Goal: Information Seeking & Learning: Get advice/opinions

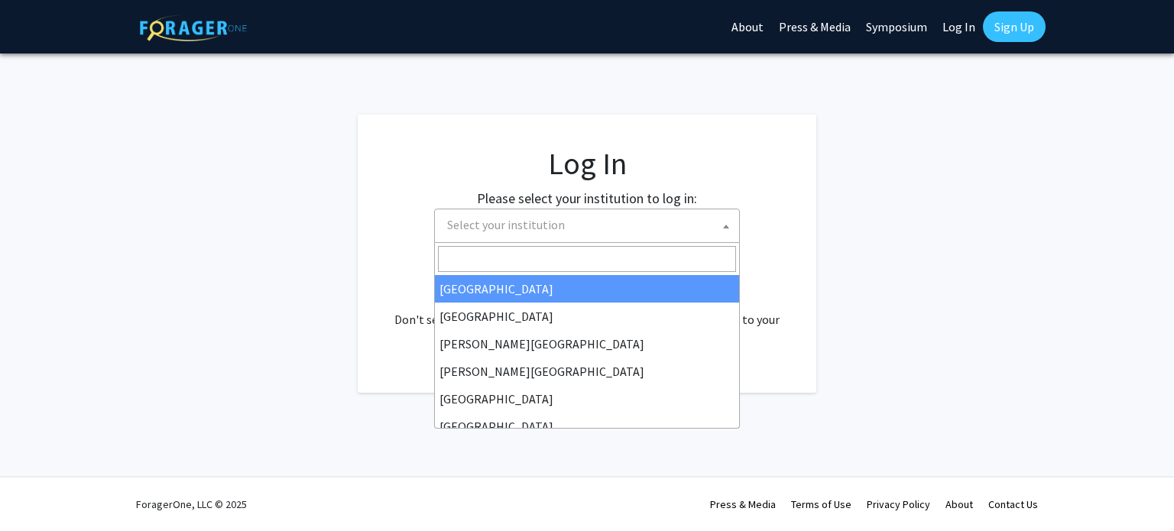
click at [480, 232] on span "Select your institution" at bounding box center [506, 224] width 118 height 15
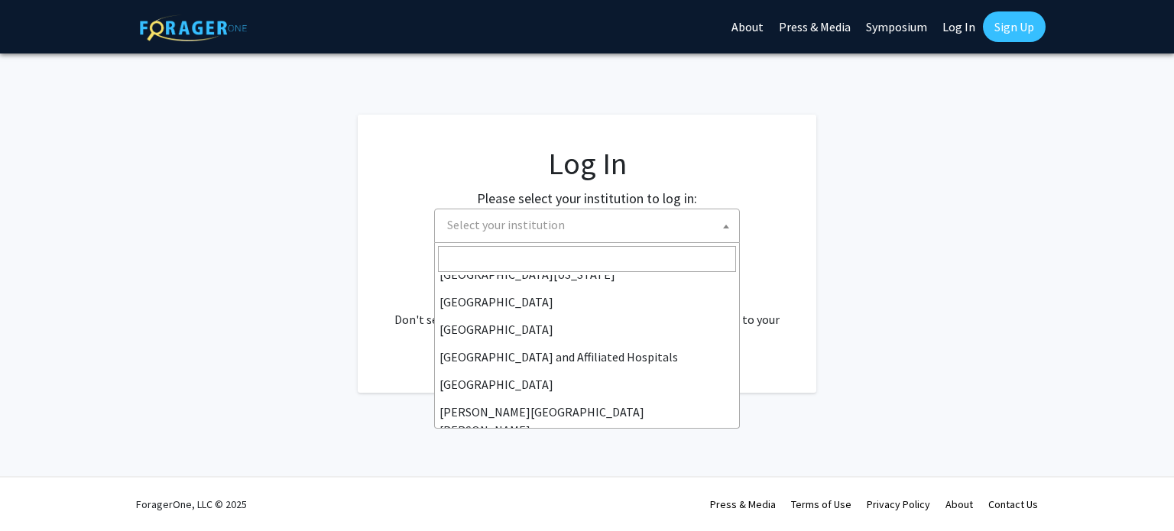
scroll to position [144, 0]
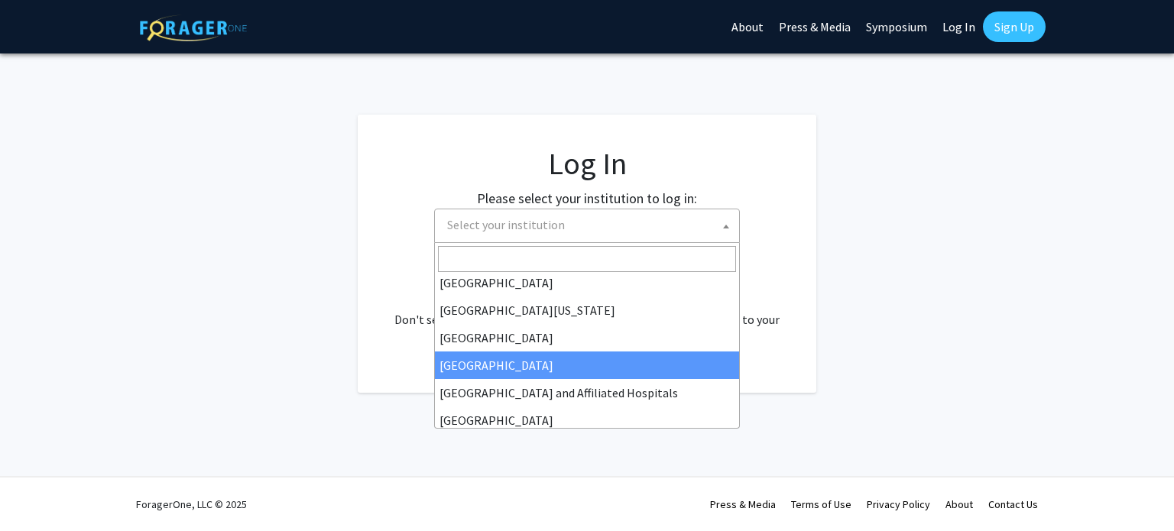
select select "23"
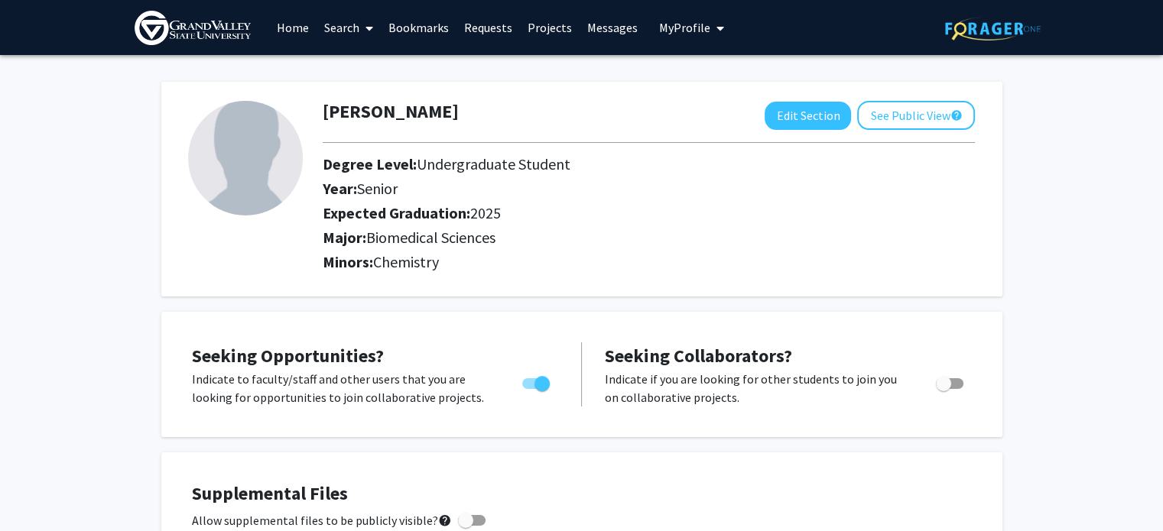
click at [351, 21] on link "Search" at bounding box center [349, 28] width 64 height 54
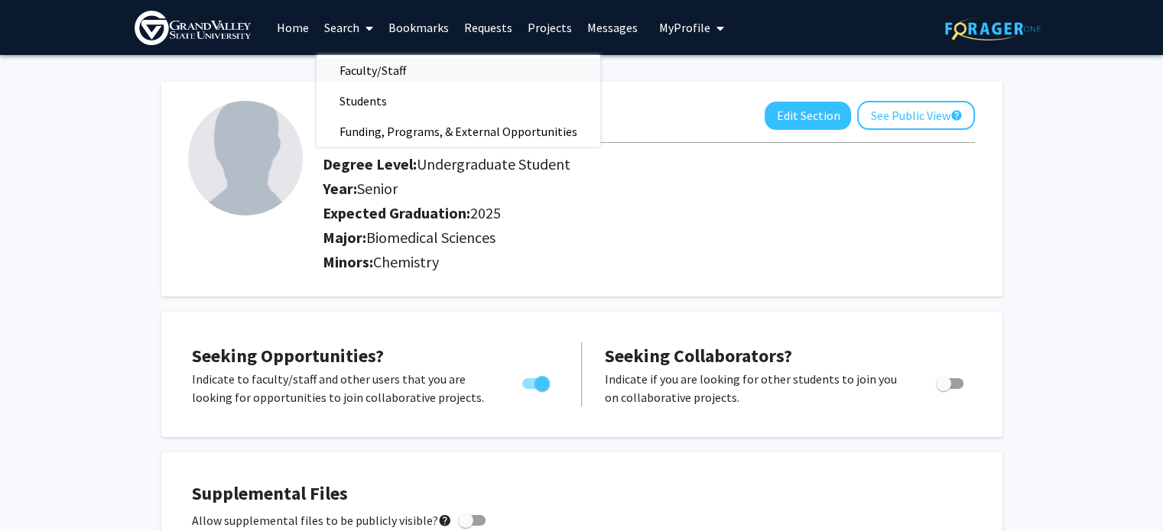
click at [366, 75] on span "Faculty/Staff" at bounding box center [373, 70] width 112 height 31
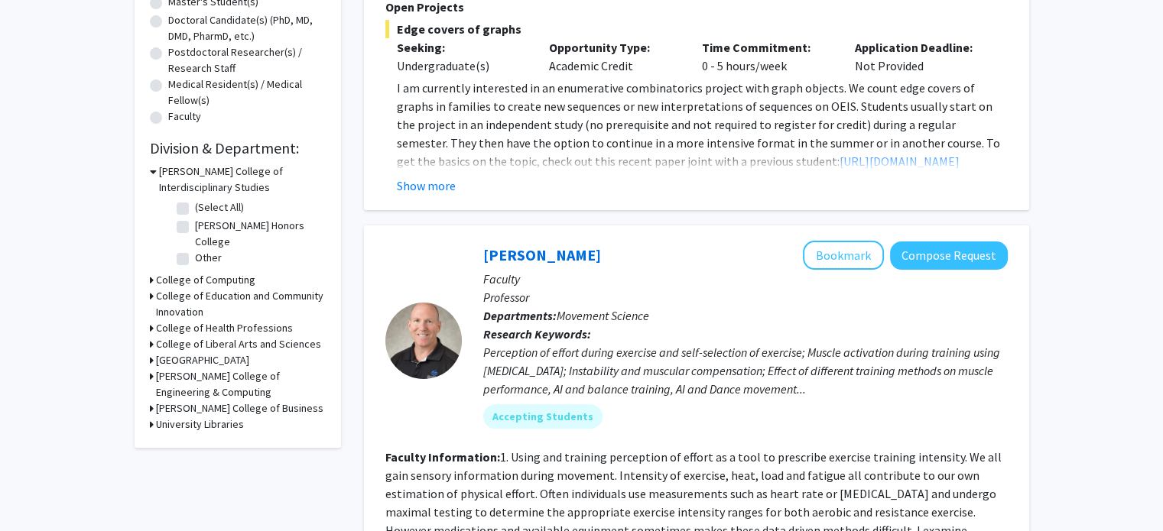
scroll to position [335, 0]
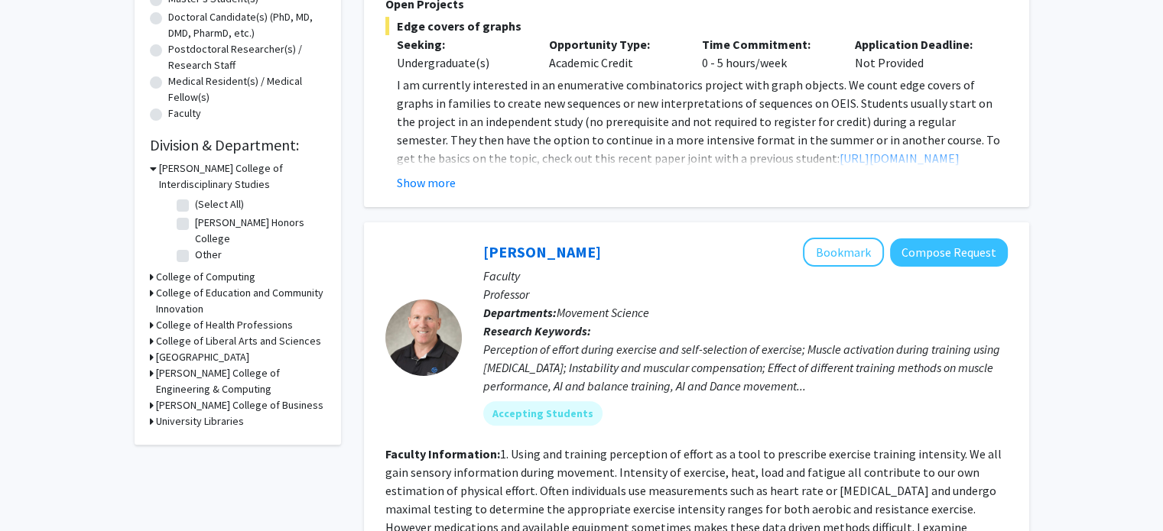
click at [225, 323] on h3 "College of Health Professions" at bounding box center [224, 325] width 137 height 16
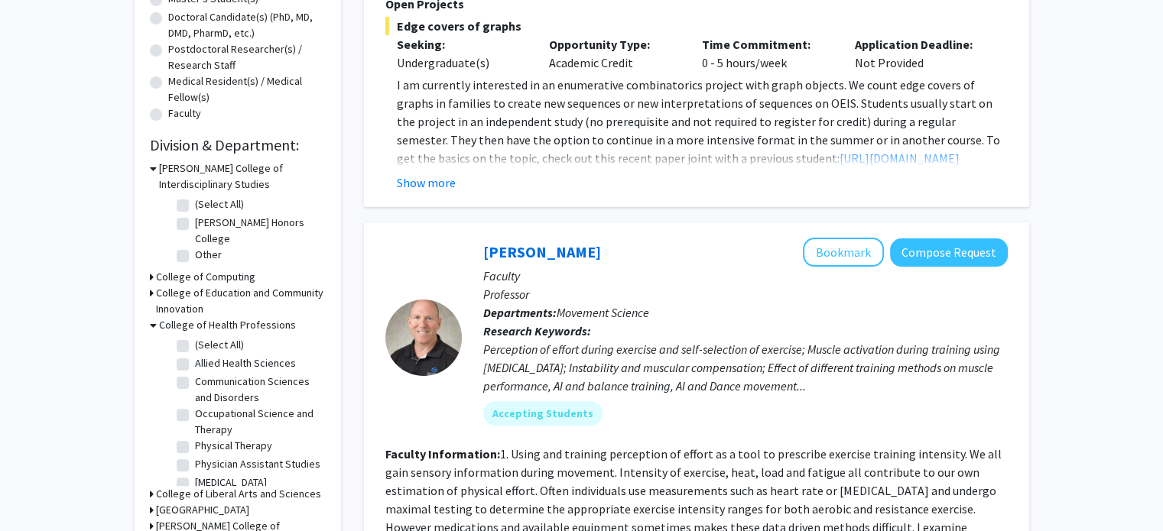
click at [195, 346] on label "(Select All)" at bounding box center [219, 345] width 49 height 16
click at [195, 346] on input "(Select All)" at bounding box center [200, 342] width 10 height 10
checkbox input "true"
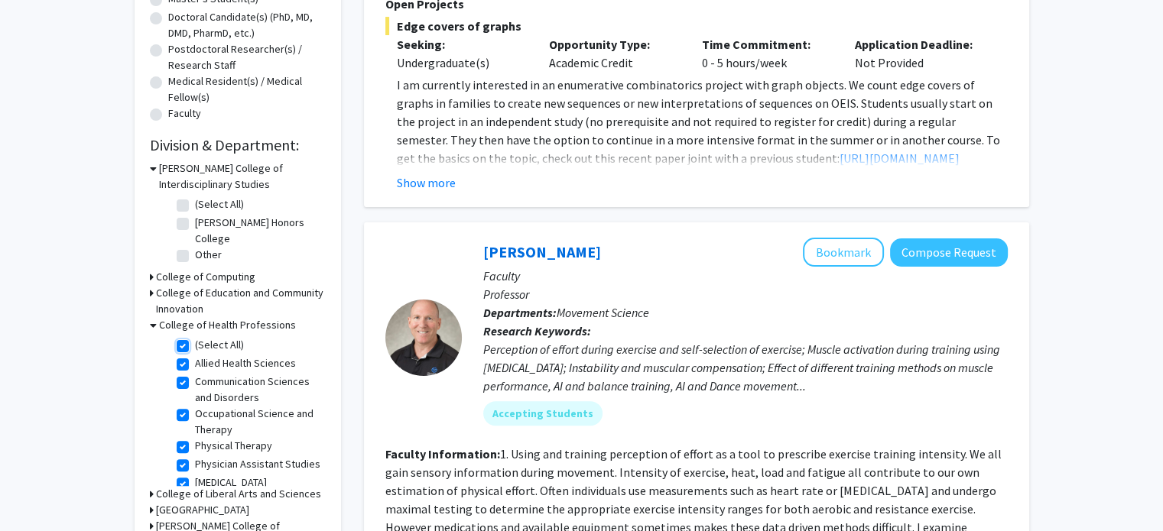
checkbox input "true"
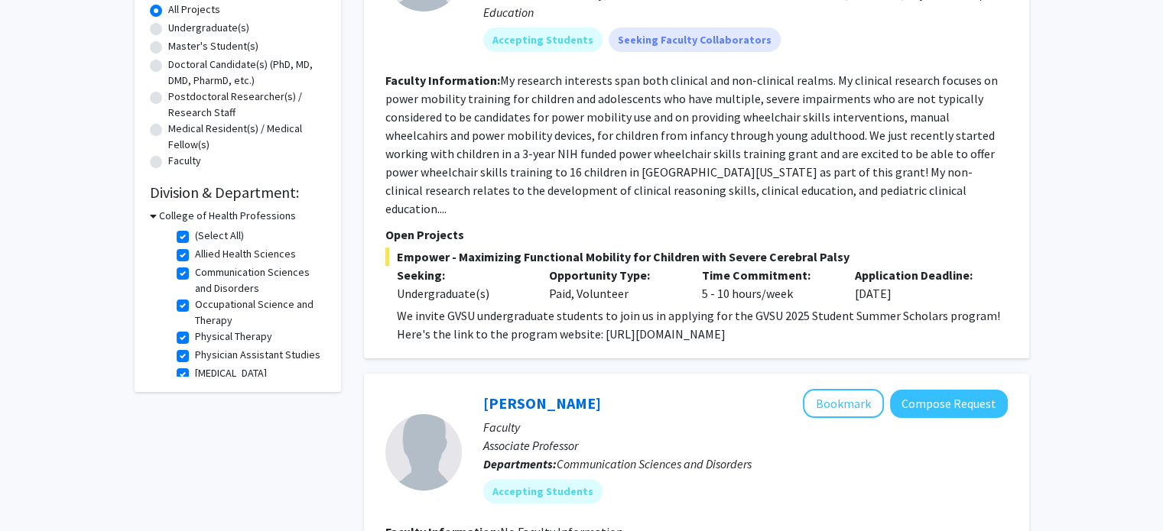
click at [152, 210] on icon at bounding box center [153, 216] width 7 height 16
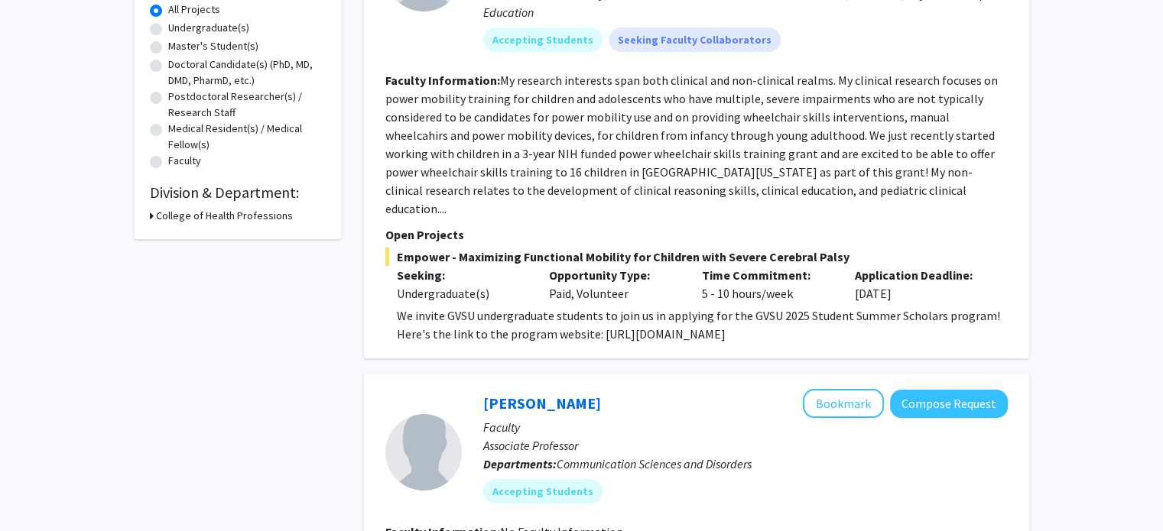
click at [160, 213] on h3 "College of Health Professions" at bounding box center [224, 216] width 137 height 16
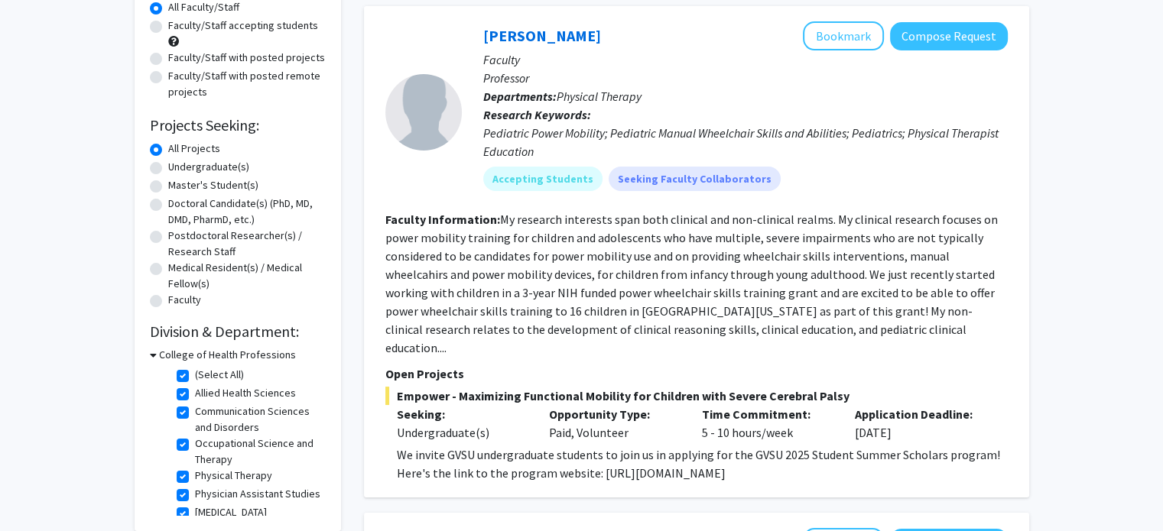
scroll to position [144, 0]
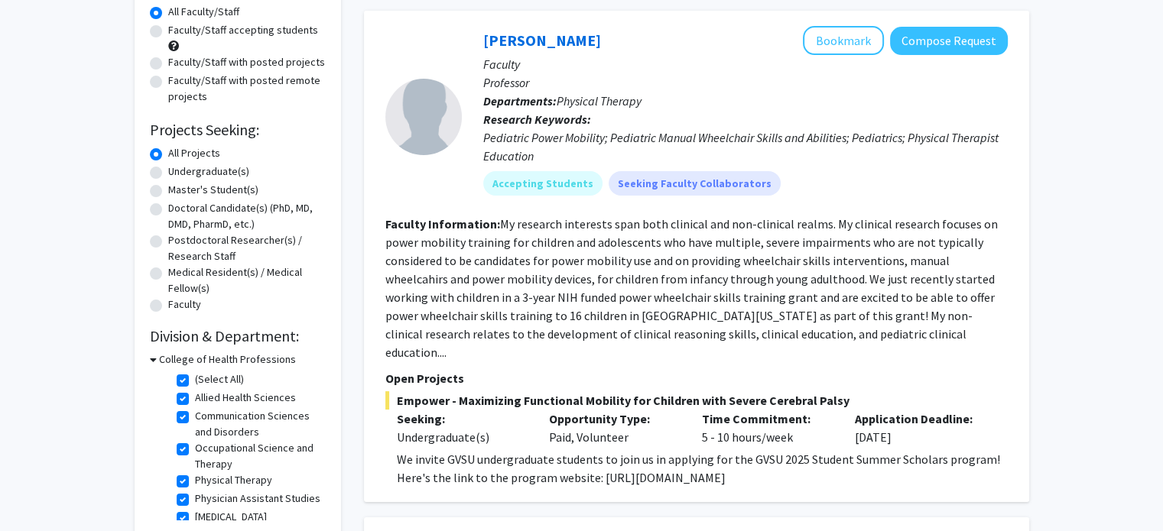
click at [168, 210] on label "Doctoral Candidate(s) (PhD, MD, DMD, PharmD, etc.)" at bounding box center [246, 216] width 157 height 32
click at [168, 210] on input "Doctoral Candidate(s) (PhD, MD, DMD, PharmD, etc.)" at bounding box center [173, 205] width 10 height 10
radio input "true"
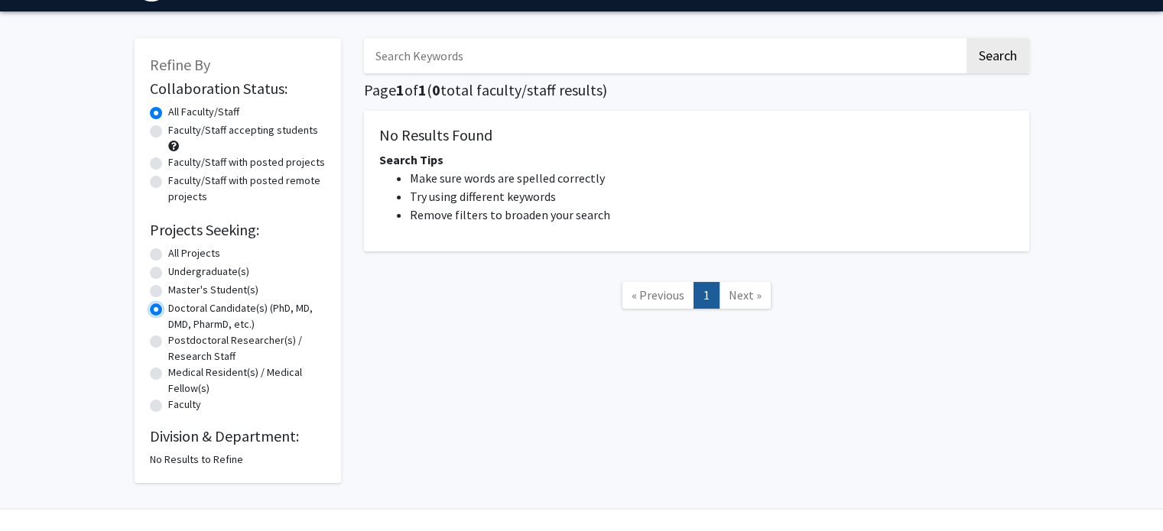
scroll to position [44, 0]
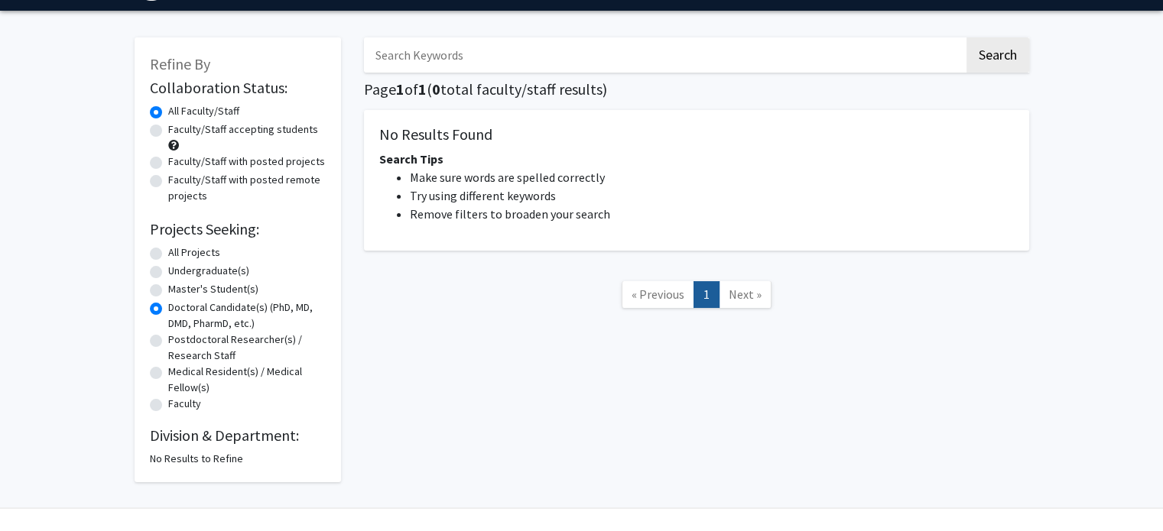
click at [168, 289] on label "Master's Student(s)" at bounding box center [213, 289] width 90 height 16
click at [168, 289] on input "Master's Student(s)" at bounding box center [173, 286] width 10 height 10
radio input "true"
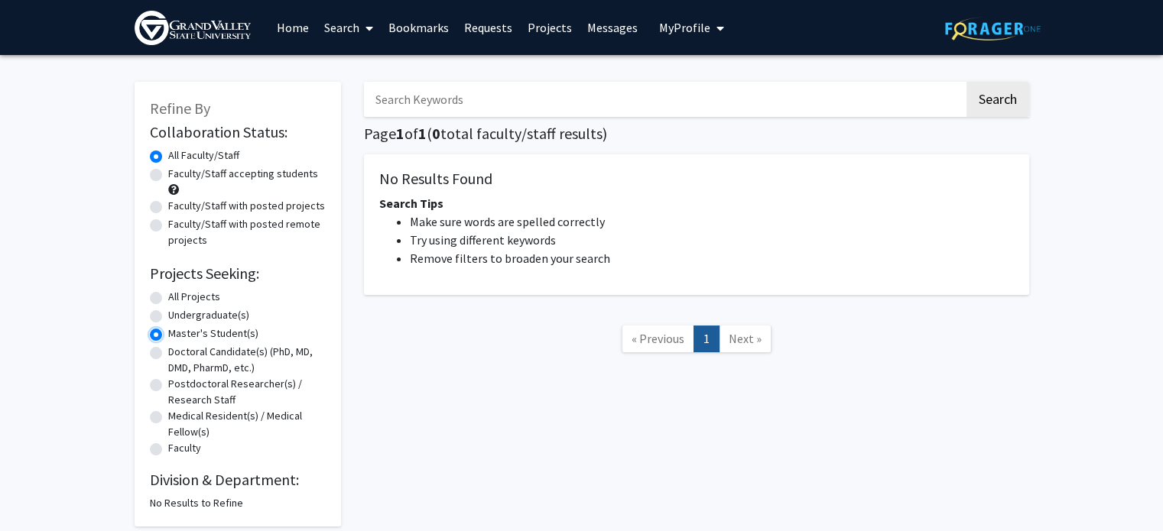
scroll to position [20, 0]
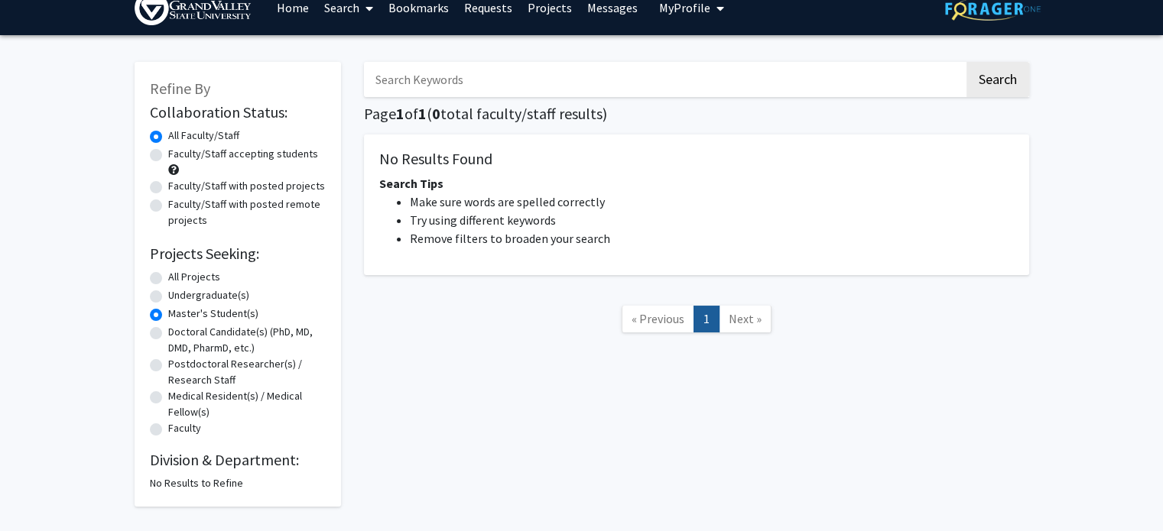
click at [168, 294] on label "Undergraduate(s)" at bounding box center [208, 295] width 81 height 16
click at [168, 294] on input "Undergraduate(s)" at bounding box center [173, 292] width 10 height 10
radio input "true"
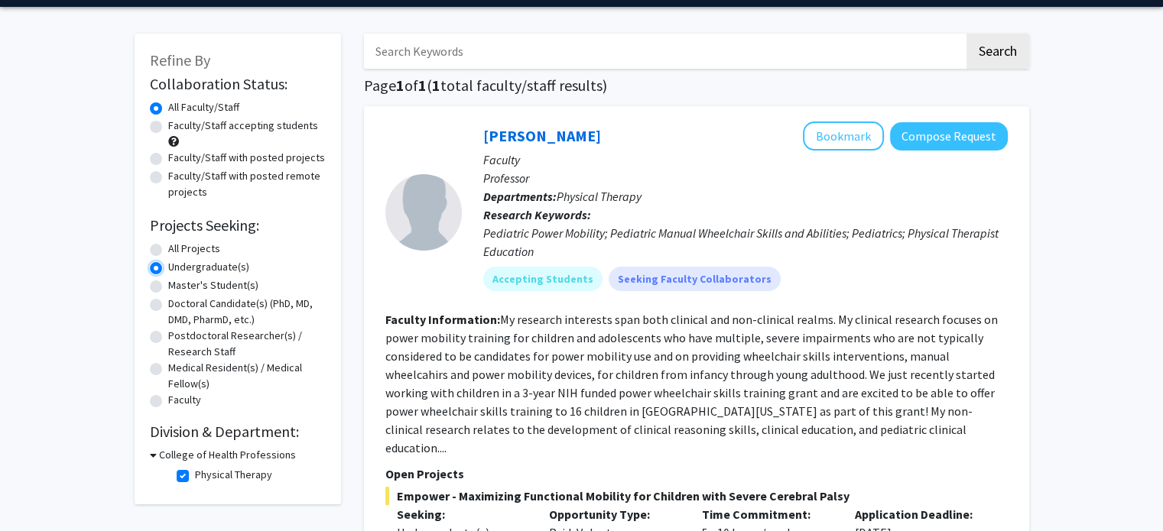
scroll to position [49, 0]
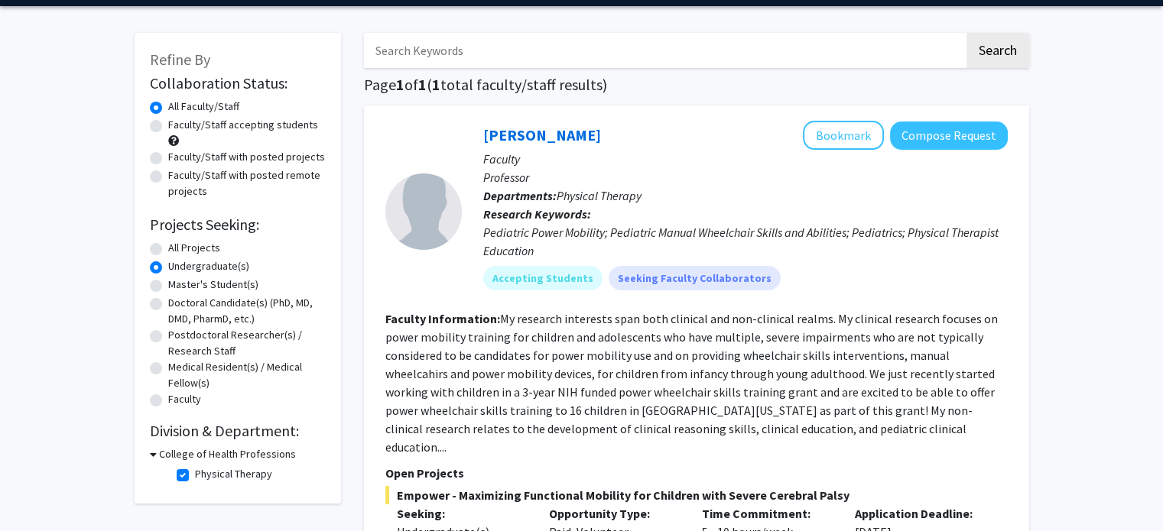
click at [168, 337] on label "Postdoctoral Researcher(s) / Research Staff" at bounding box center [246, 343] width 157 height 32
click at [168, 337] on input "Postdoctoral Researcher(s) / Research Staff" at bounding box center [173, 332] width 10 height 10
radio input "true"
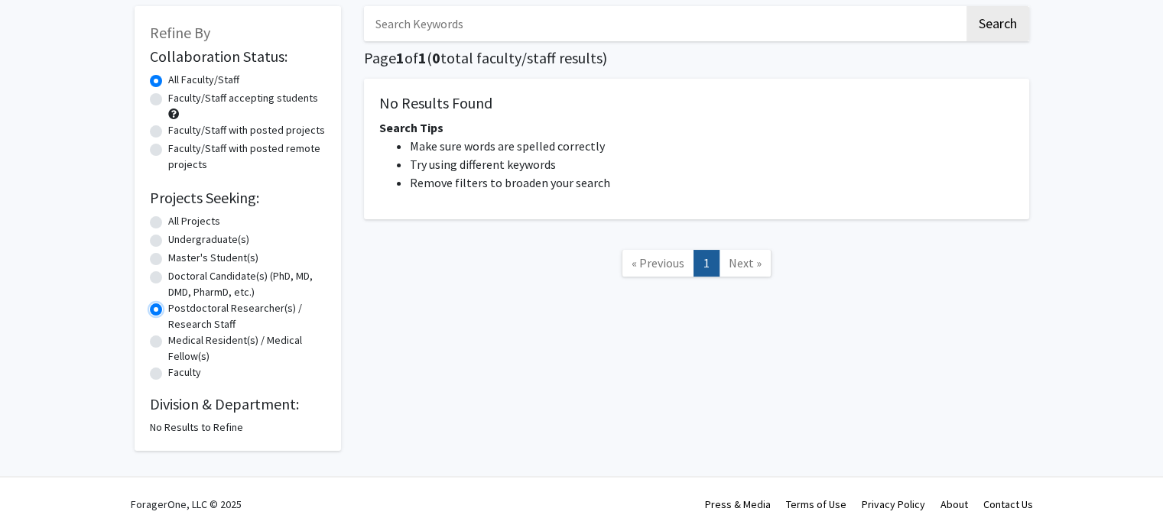
scroll to position [75, 0]
click at [168, 376] on label "Faculty" at bounding box center [184, 373] width 33 height 16
click at [168, 375] on input "Faculty" at bounding box center [173, 370] width 10 height 10
radio input "true"
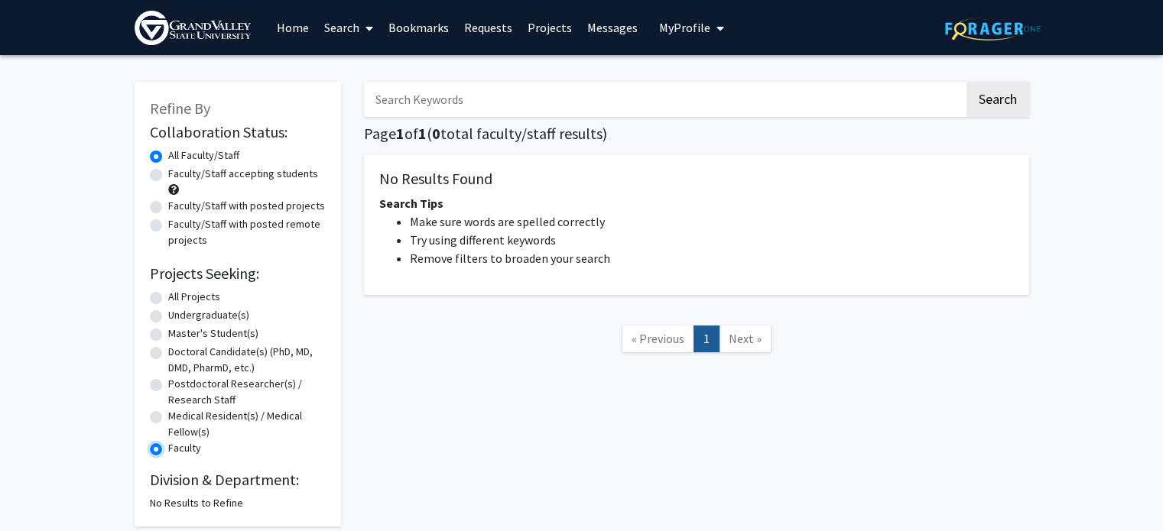
scroll to position [24, 0]
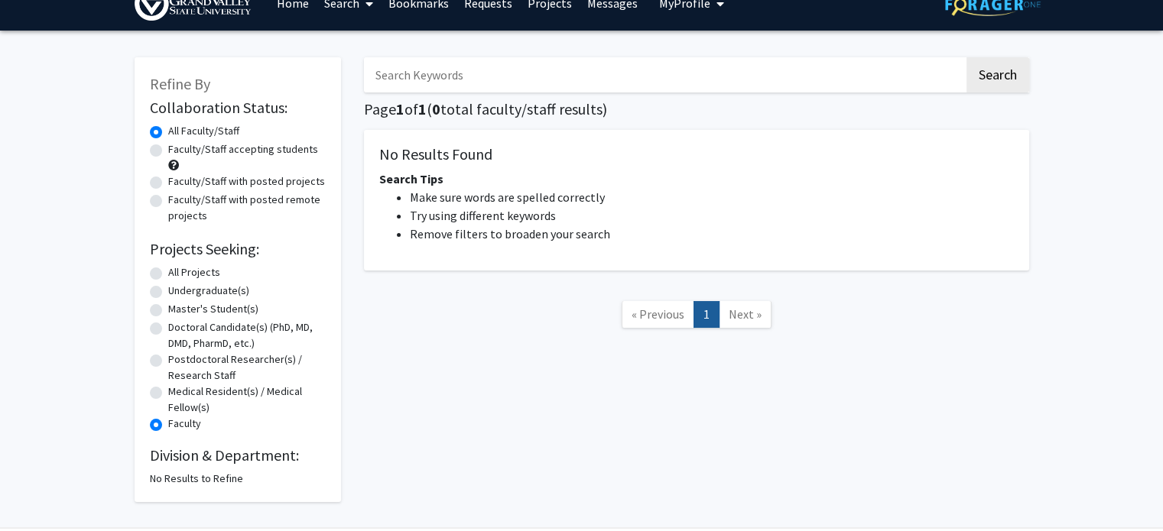
click at [168, 393] on label "Medical Resident(s) / Medical Fellow(s)" at bounding box center [246, 400] width 157 height 32
click at [168, 393] on input "Medical Resident(s) / Medical Fellow(s)" at bounding box center [173, 389] width 10 height 10
radio input "true"
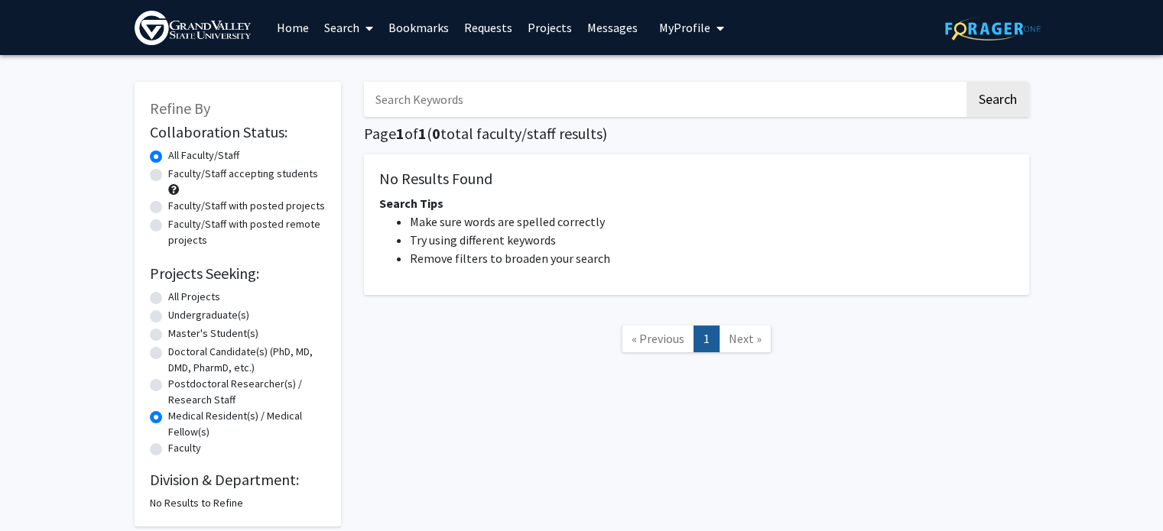
click at [168, 294] on label "All Projects" at bounding box center [194, 297] width 52 height 16
click at [168, 294] on input "All Projects" at bounding box center [173, 294] width 10 height 10
radio input "true"
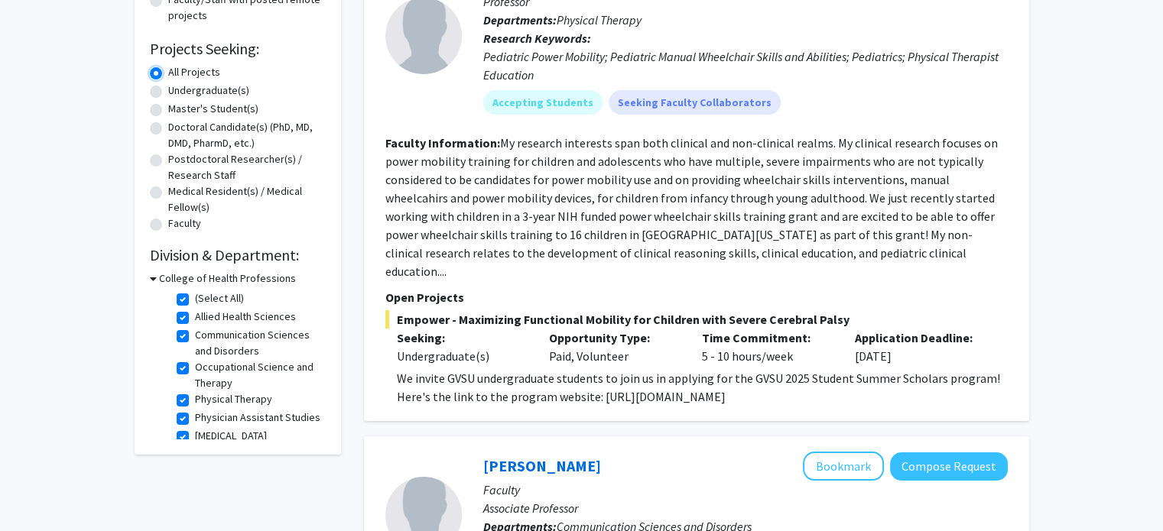
scroll to position [226, 0]
click at [195, 295] on label "(Select All)" at bounding box center [219, 297] width 49 height 16
click at [195, 295] on input "(Select All)" at bounding box center [200, 294] width 10 height 10
checkbox input "false"
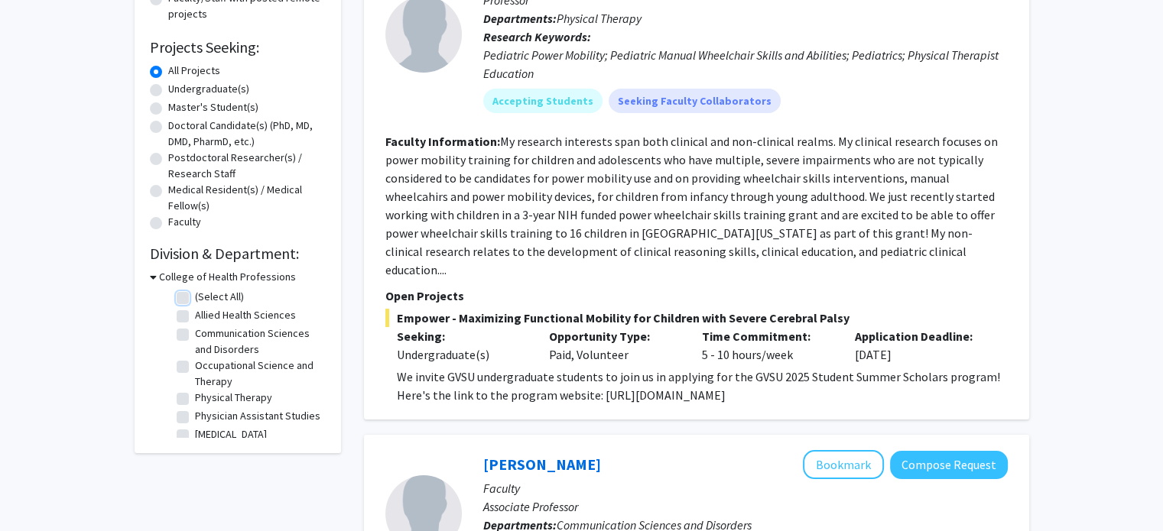
checkbox input "false"
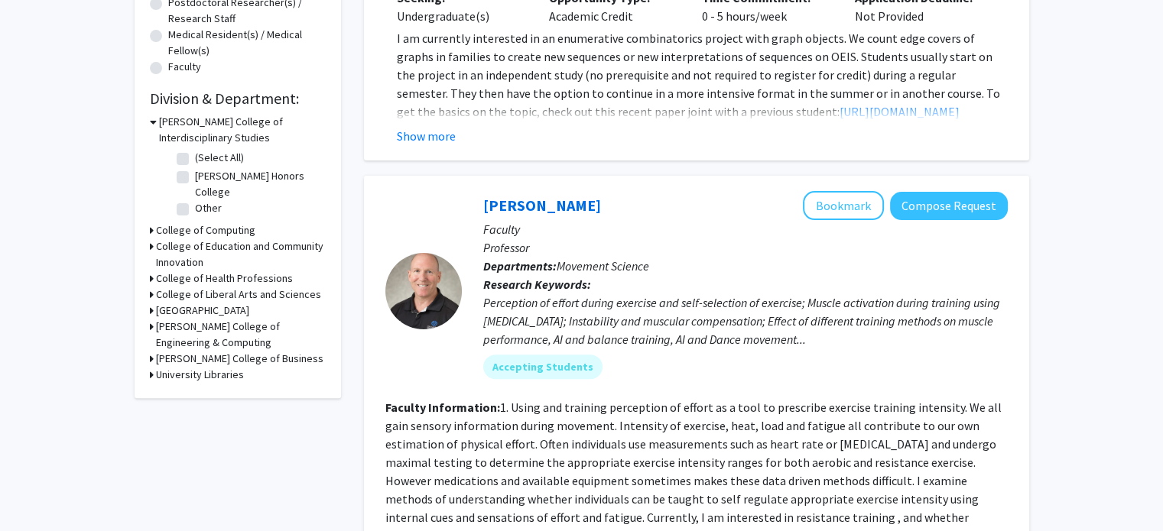
scroll to position [382, 0]
click at [151, 292] on icon at bounding box center [152, 294] width 4 height 16
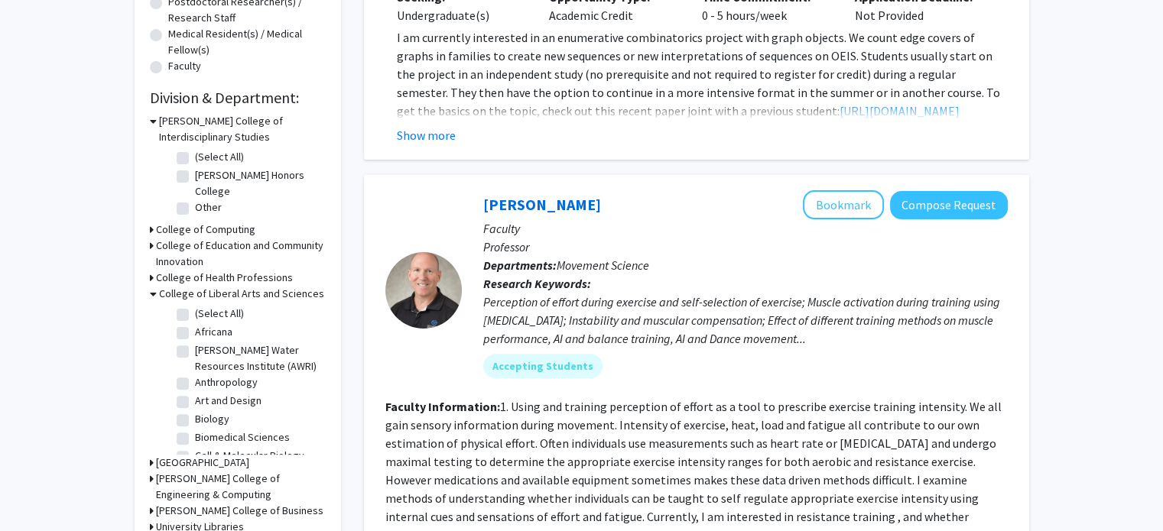
click at [195, 314] on label "(Select All)" at bounding box center [219, 314] width 49 height 16
click at [195, 314] on input "(Select All)" at bounding box center [200, 311] width 10 height 10
checkbox input "true"
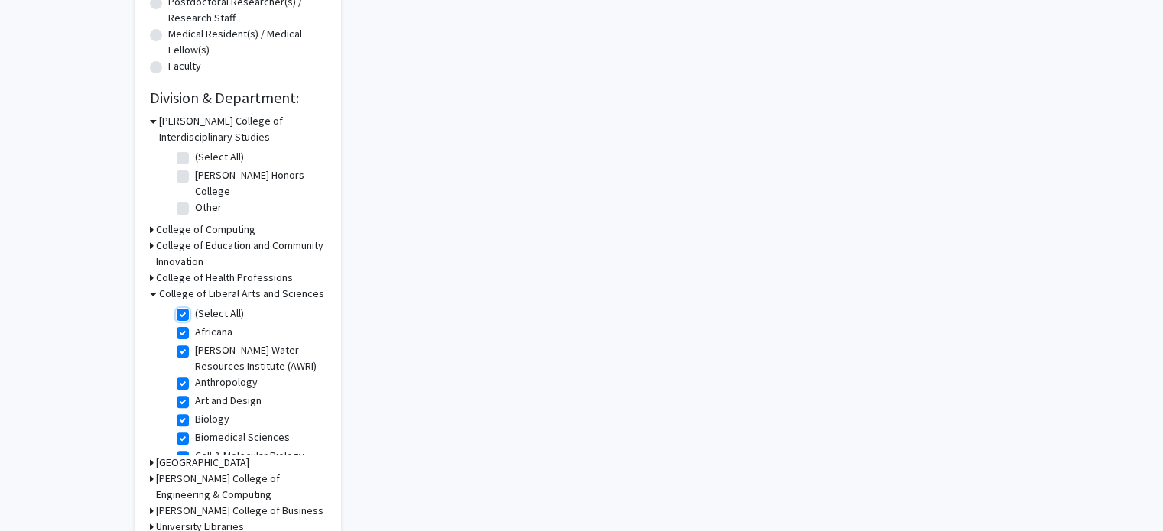
checkbox input "true"
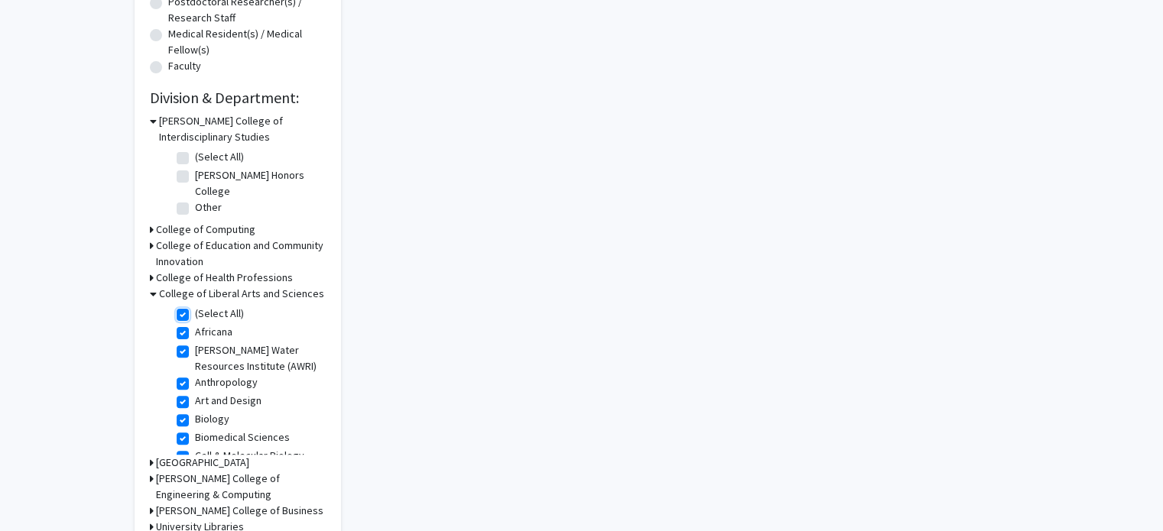
checkbox input "true"
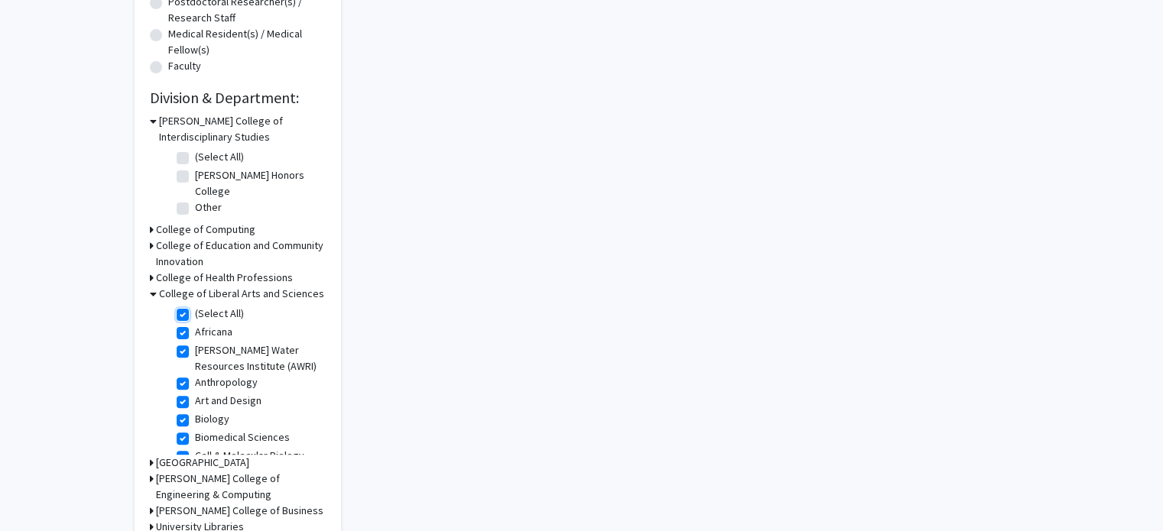
checkbox input "true"
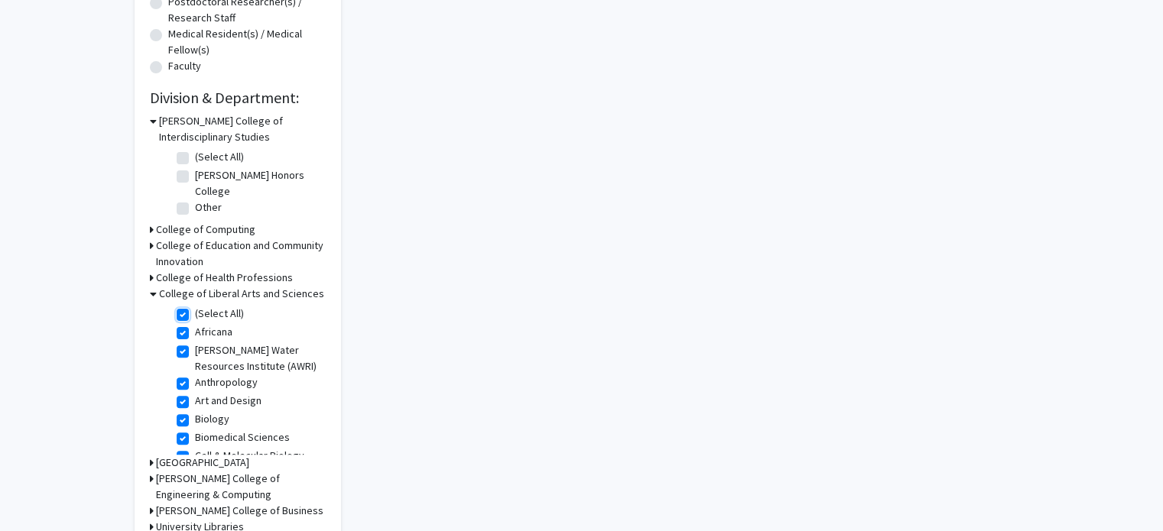
checkbox input "true"
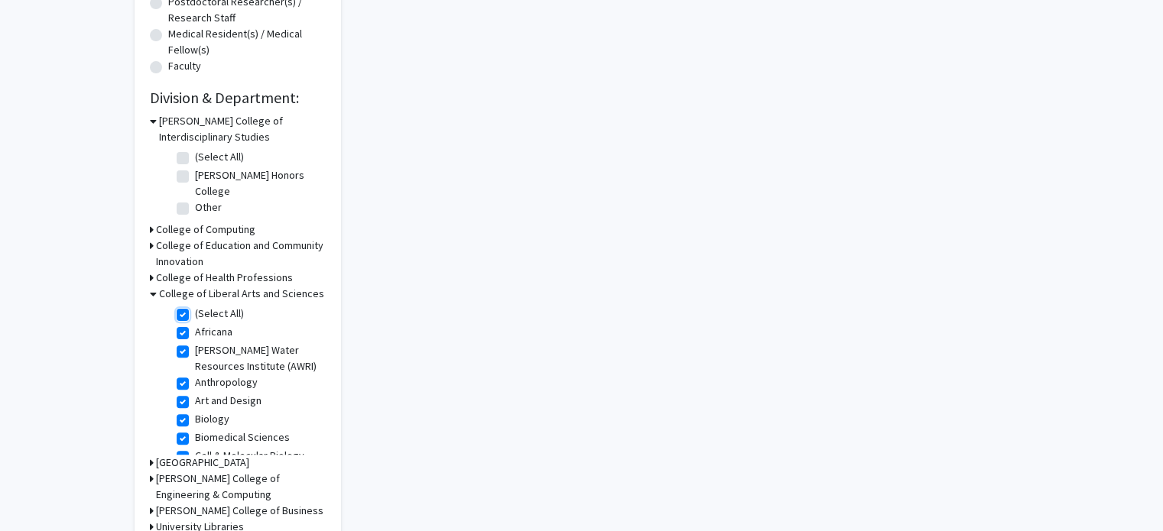
checkbox input "true"
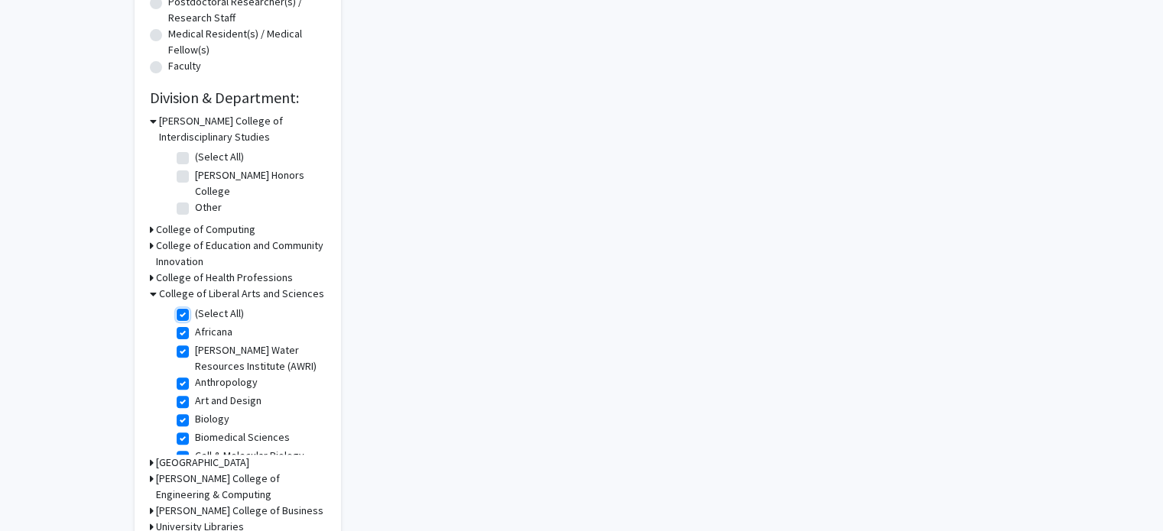
checkbox input "true"
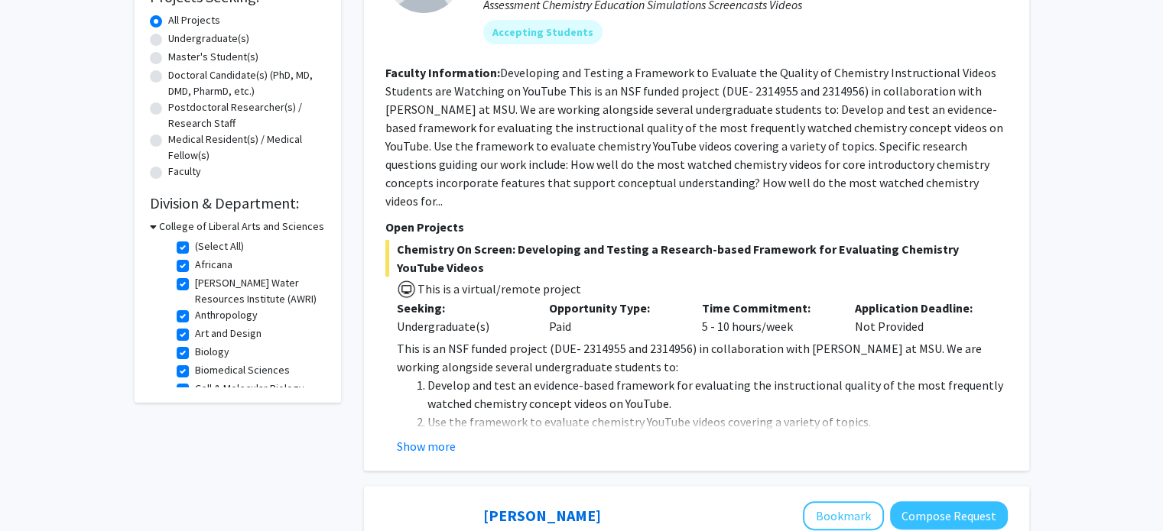
scroll to position [278, 0]
click at [195, 264] on label "Africana" at bounding box center [213, 264] width 37 height 16
click at [195, 264] on input "Africana" at bounding box center [200, 261] width 10 height 10
checkbox input "false"
checkbox input "true"
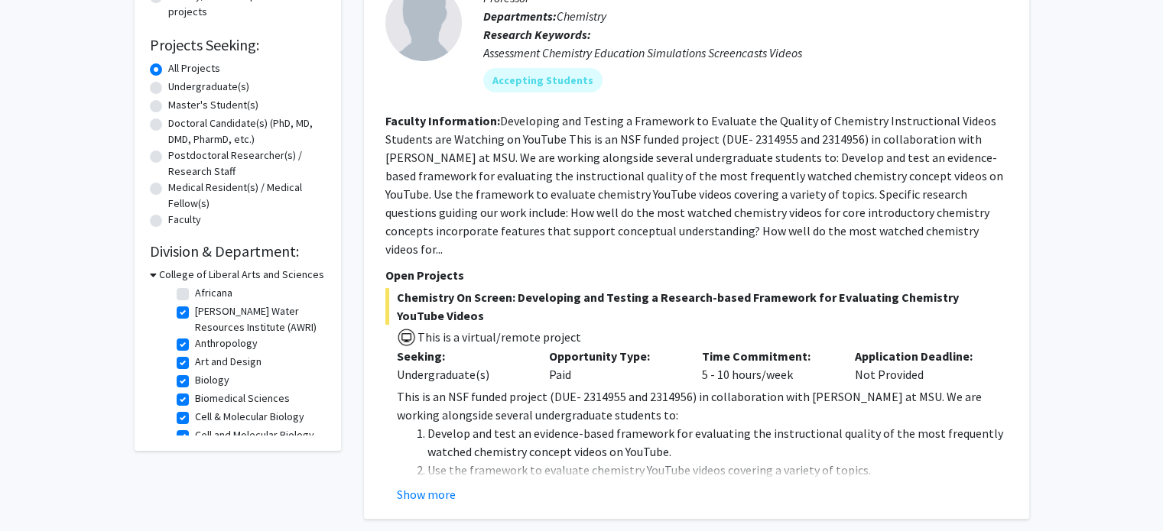
scroll to position [21, 0]
click at [195, 359] on label "Art and Design" at bounding box center [228, 361] width 67 height 16
click at [195, 359] on input "Art and Design" at bounding box center [200, 358] width 10 height 10
checkbox input "false"
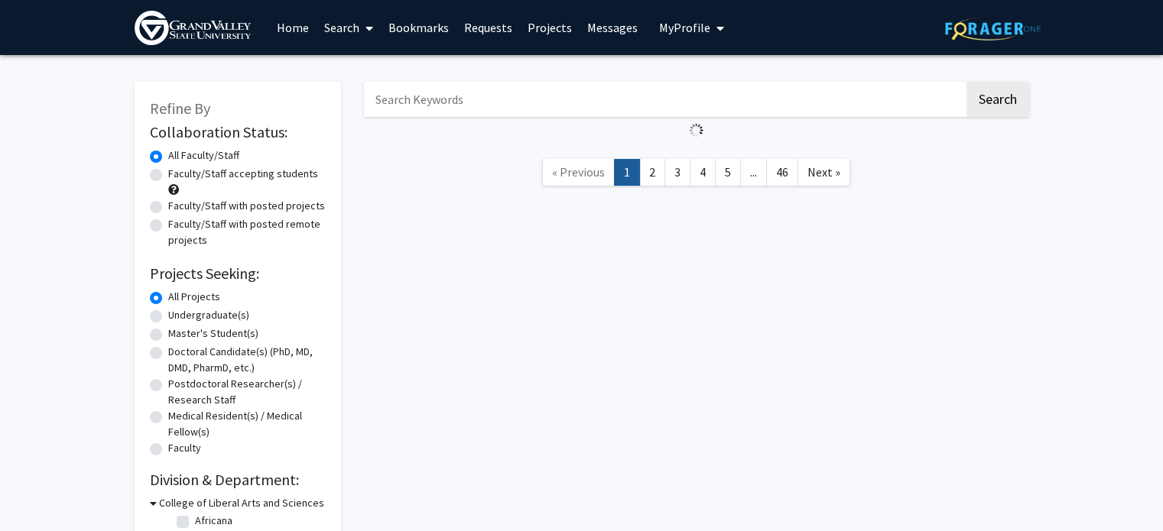
scroll to position [187, 0]
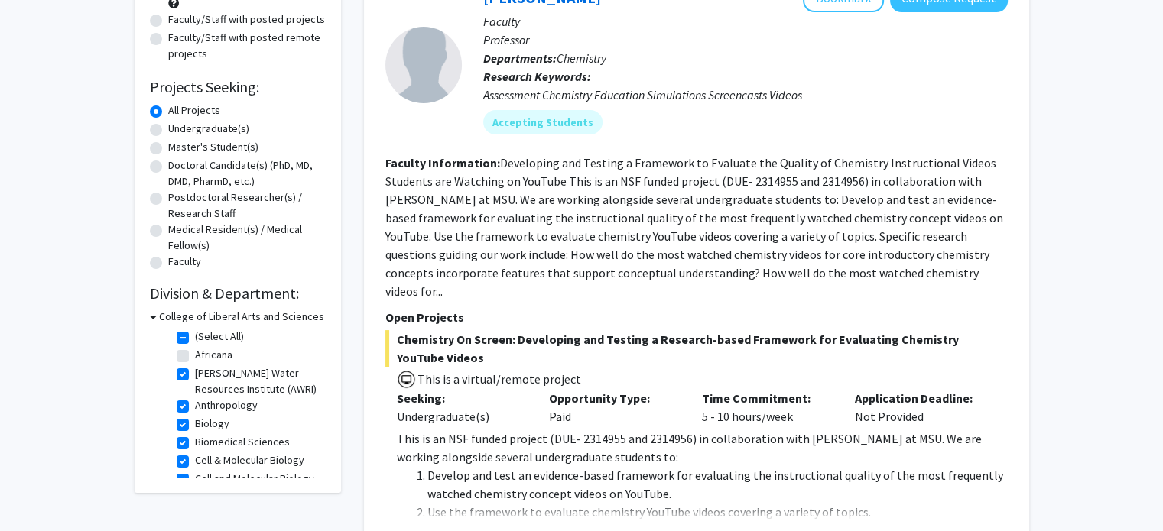
click at [153, 314] on icon at bounding box center [153, 317] width 7 height 16
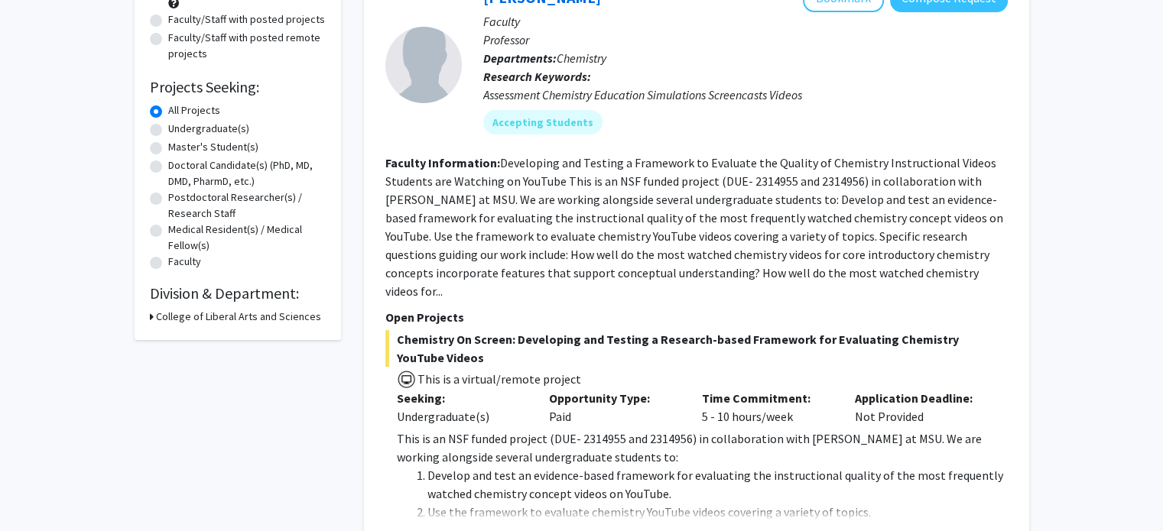
click at [154, 314] on div "College of Liberal Arts and Sciences" at bounding box center [238, 317] width 176 height 16
click at [150, 315] on icon at bounding box center [152, 317] width 4 height 16
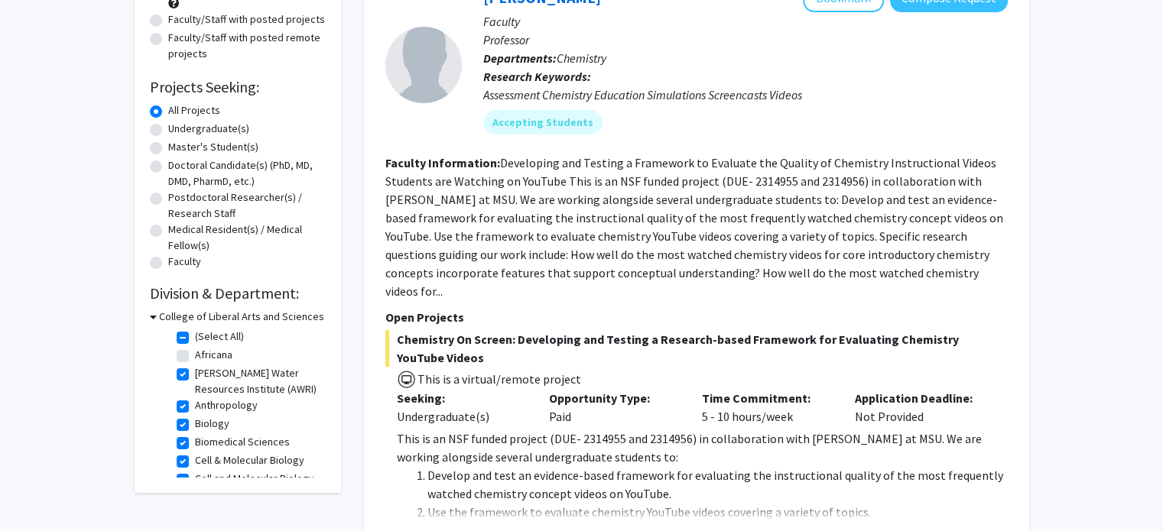
click at [195, 335] on label "(Select All)" at bounding box center [219, 337] width 49 height 16
click at [195, 335] on input "(Select All)" at bounding box center [200, 334] width 10 height 10
checkbox input "false"
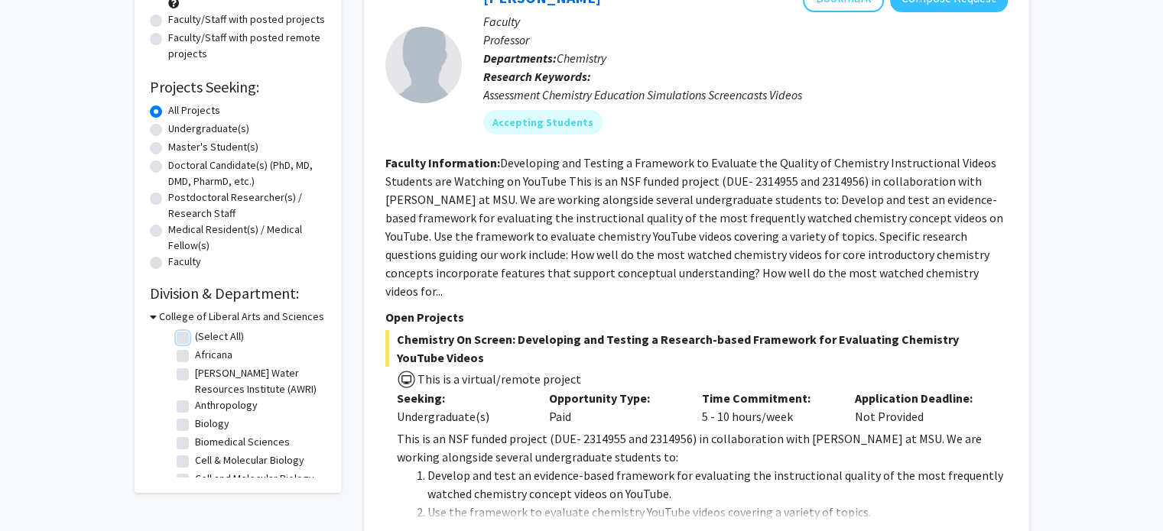
checkbox input "false"
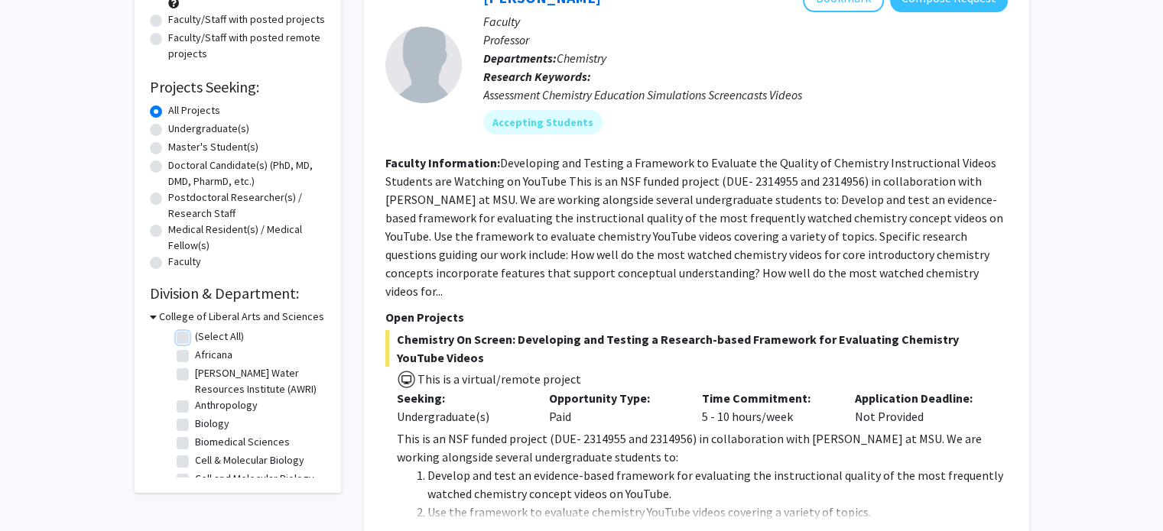
checkbox input "false"
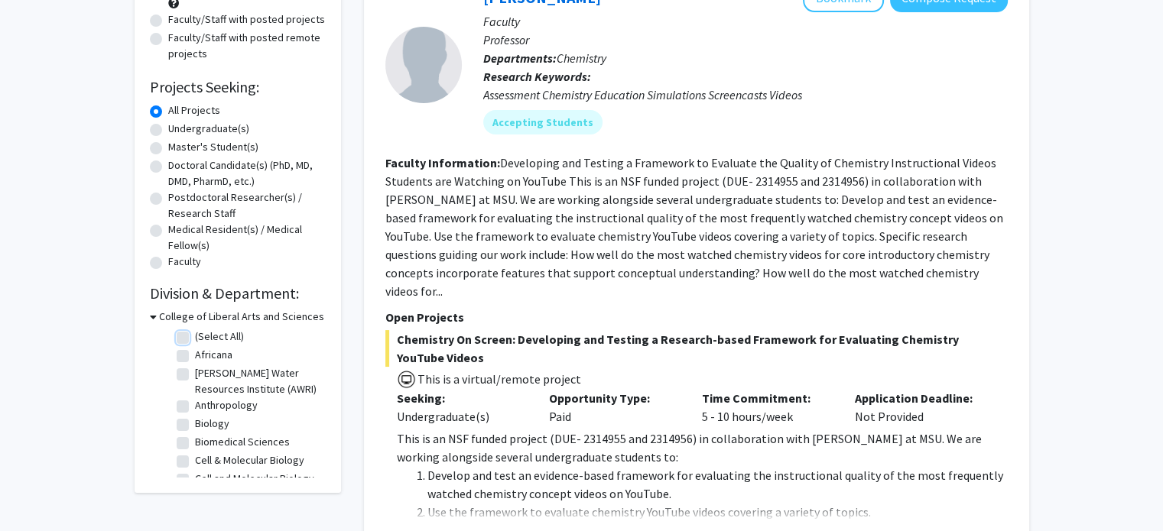
checkbox input "false"
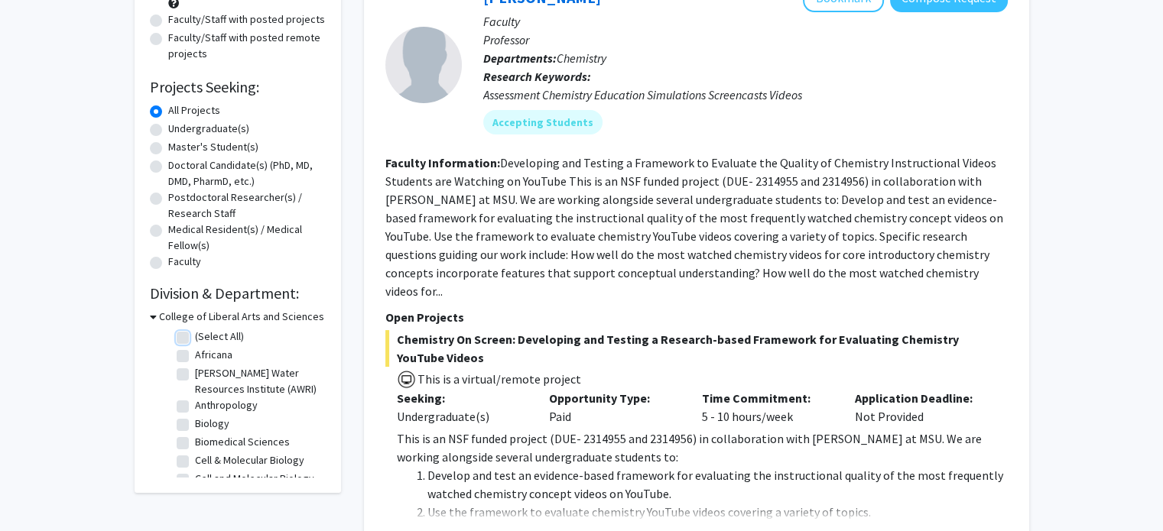
checkbox input "false"
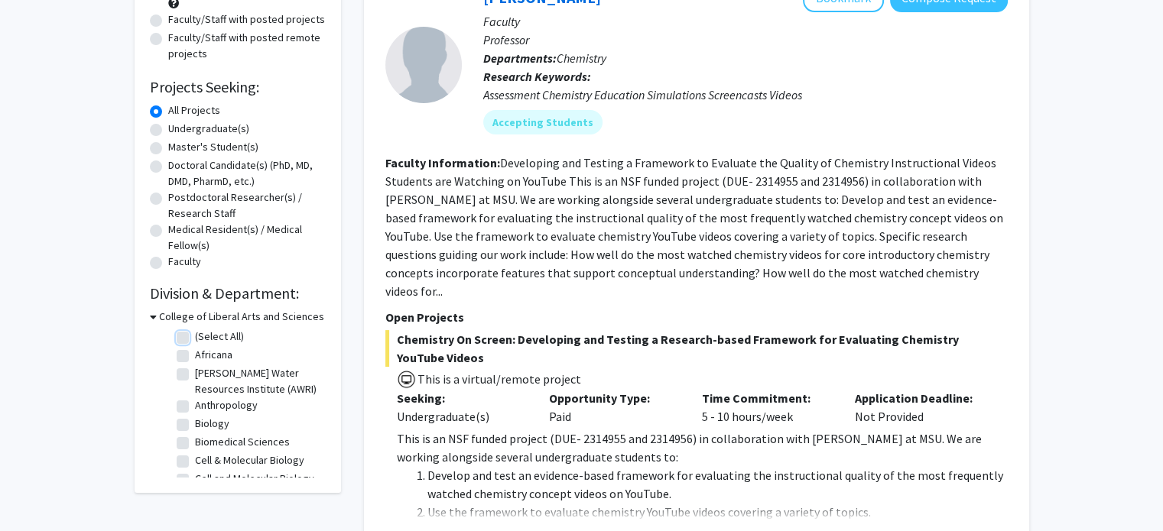
checkbox input "false"
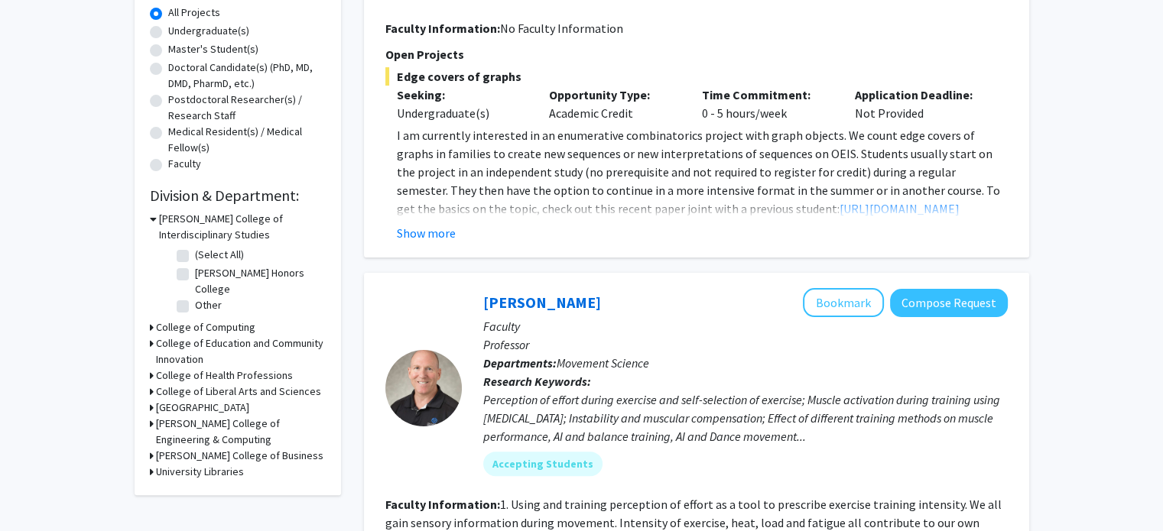
click at [167, 389] on h3 "College of Liberal Arts and Sciences" at bounding box center [238, 392] width 165 height 16
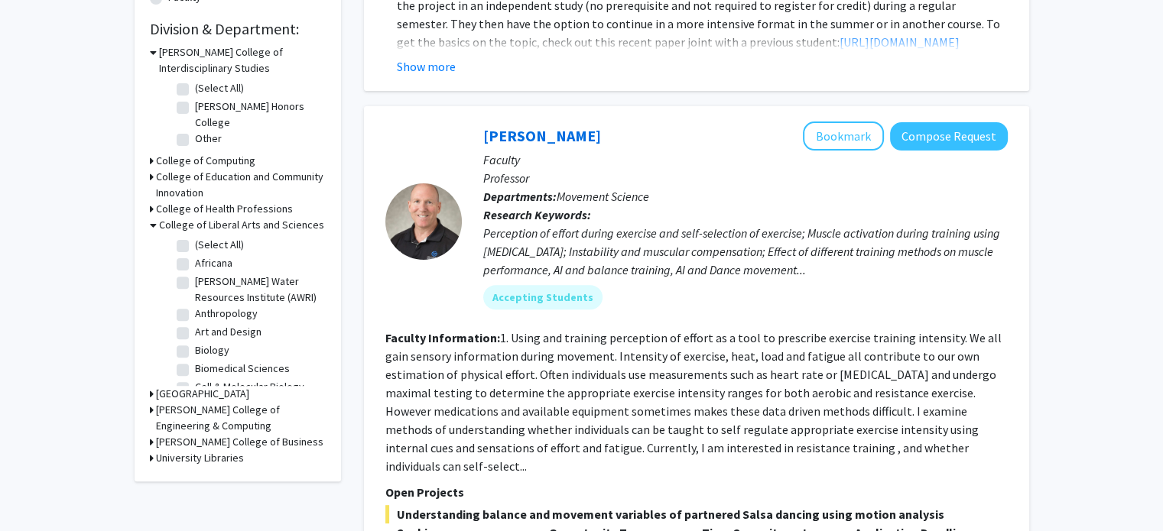
scroll to position [465, 0]
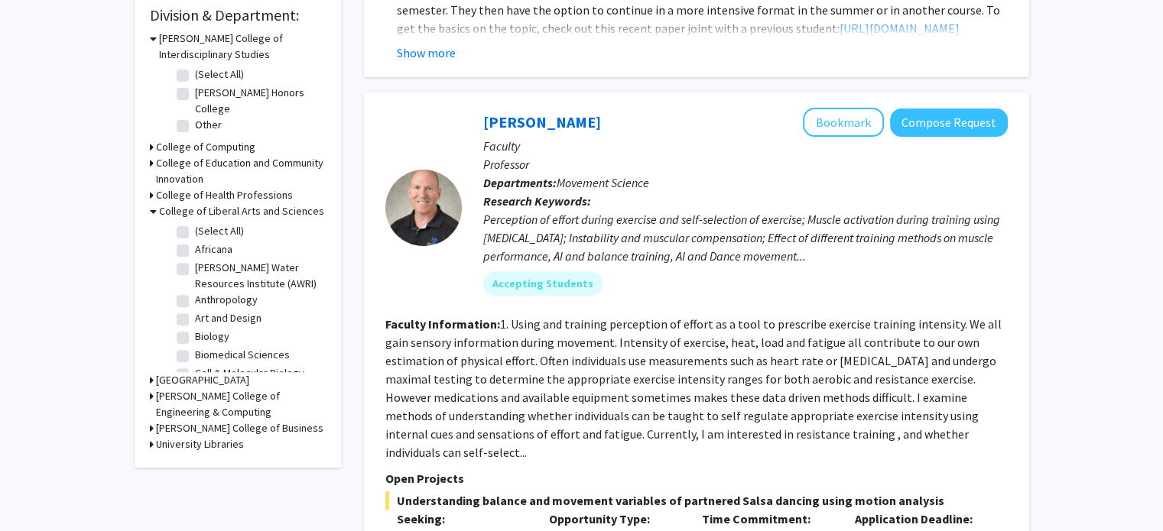
click at [195, 337] on label "Biology" at bounding box center [212, 337] width 34 height 16
click at [195, 337] on input "Biology" at bounding box center [200, 334] width 10 height 10
checkbox input "true"
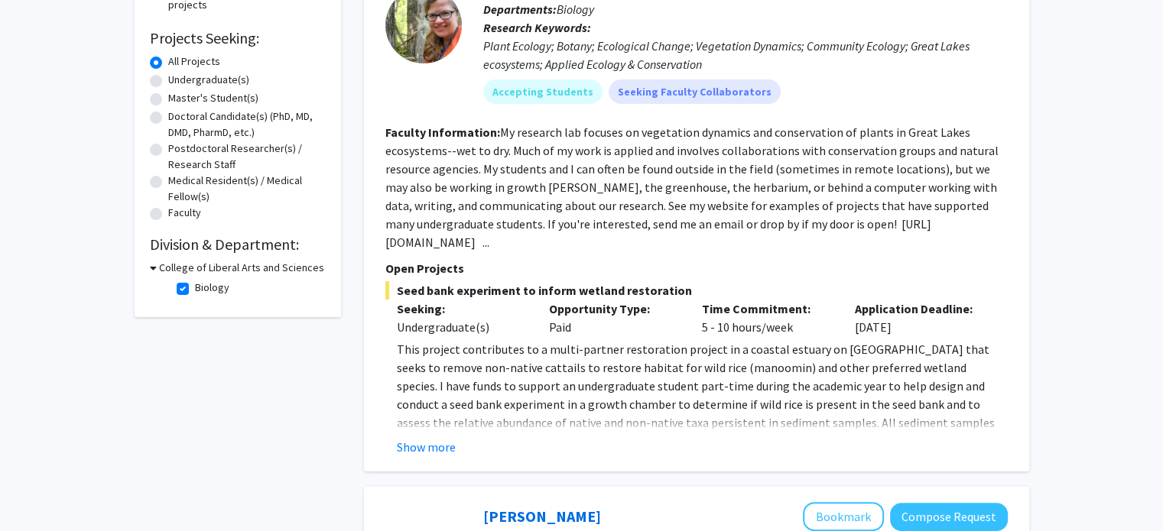
scroll to position [239, 0]
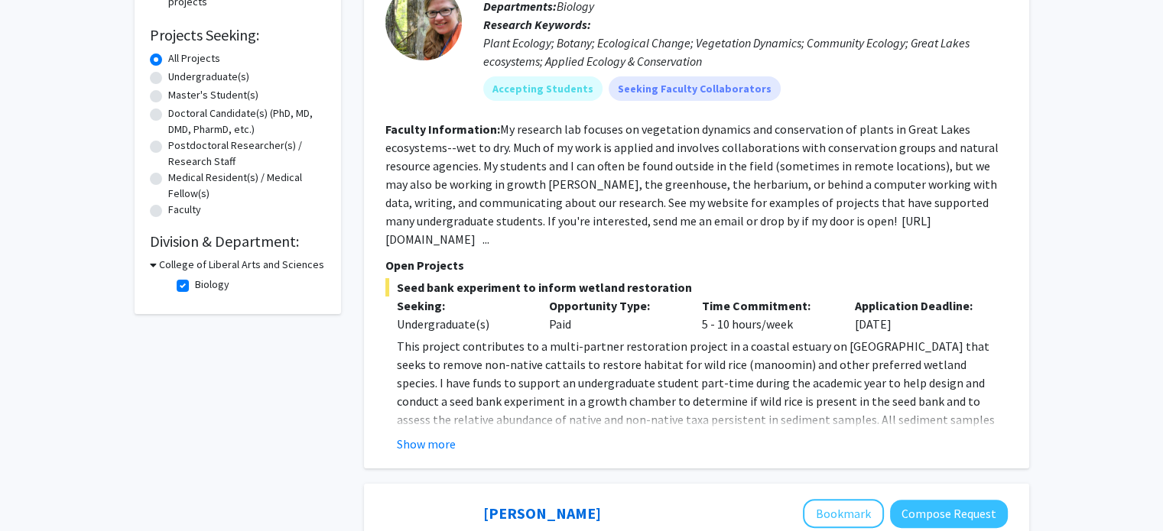
click at [179, 258] on h3 "College of Liberal Arts and Sciences" at bounding box center [241, 265] width 165 height 16
click at [180, 259] on h3 "College of Liberal Arts and Sciences" at bounding box center [238, 265] width 165 height 16
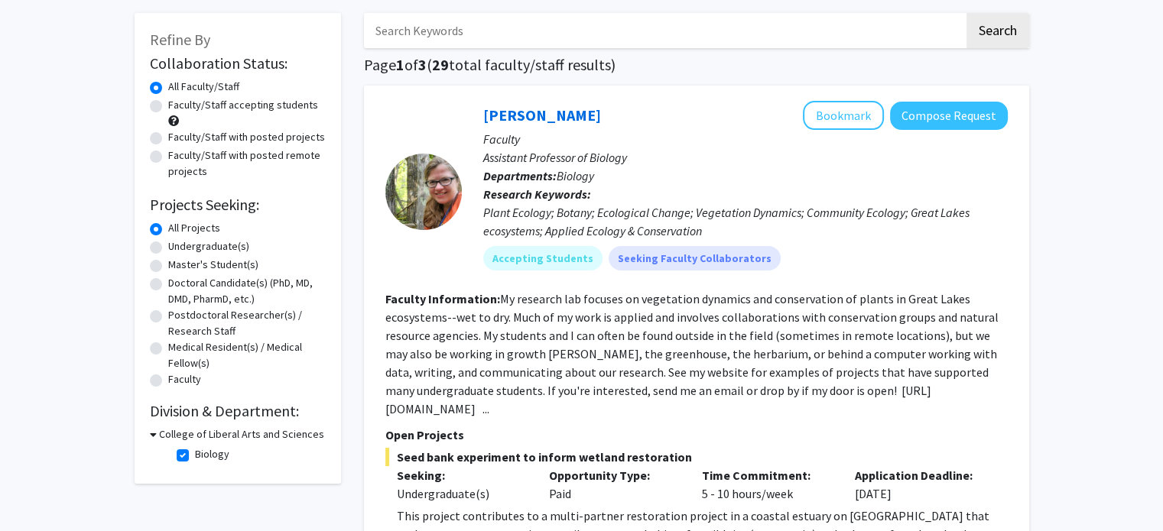
scroll to position [67, 0]
click at [195, 457] on label "Biology" at bounding box center [212, 456] width 34 height 16
click at [195, 457] on input "Biology" at bounding box center [200, 453] width 10 height 10
checkbox input "false"
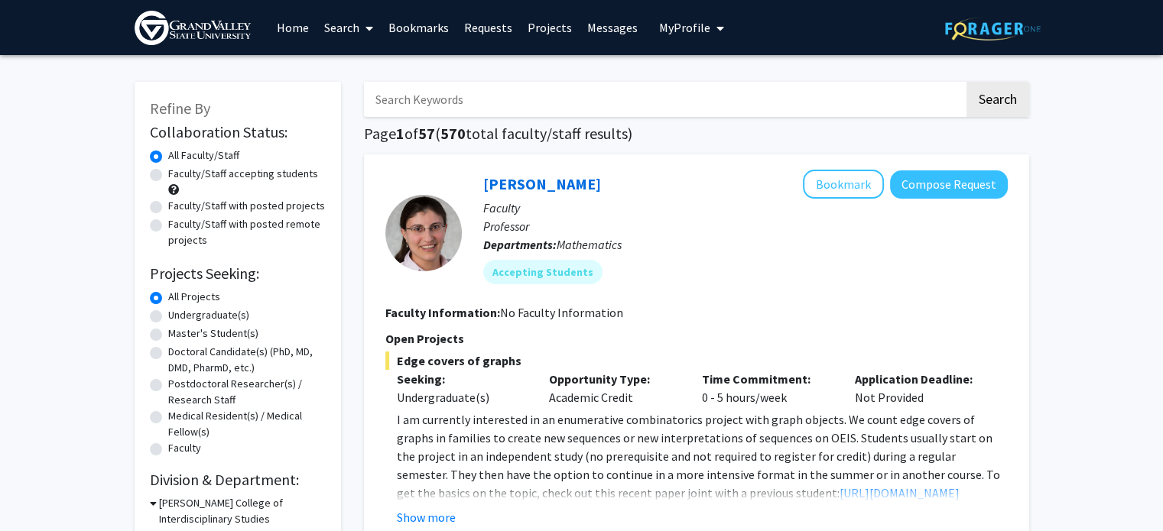
click at [168, 177] on label "Faculty/Staff accepting students" at bounding box center [243, 174] width 150 height 16
click at [168, 176] on input "Faculty/Staff accepting students" at bounding box center [173, 171] width 10 height 10
radio input "true"
click at [164, 211] on div "Faculty/Staff with posted projects" at bounding box center [238, 207] width 176 height 18
click at [168, 209] on label "Faculty/Staff with posted projects" at bounding box center [246, 206] width 157 height 16
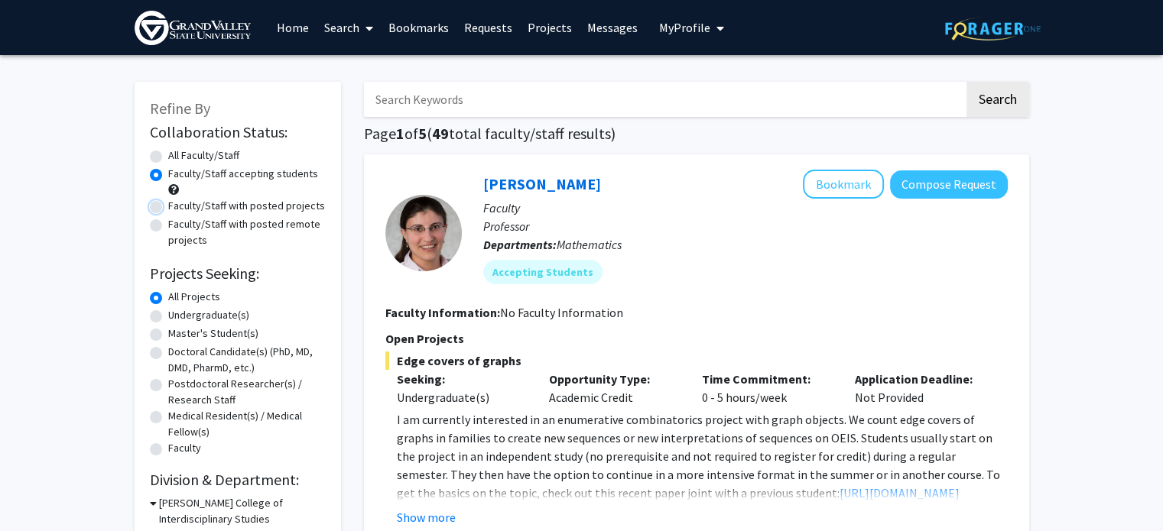
click at [168, 208] on input "Faculty/Staff with posted projects" at bounding box center [173, 203] width 10 height 10
radio input "true"
click at [168, 229] on label "Faculty/Staff with posted remote projects" at bounding box center [246, 232] width 157 height 32
click at [168, 226] on input "Faculty/Staff with posted remote projects" at bounding box center [173, 221] width 10 height 10
radio input "true"
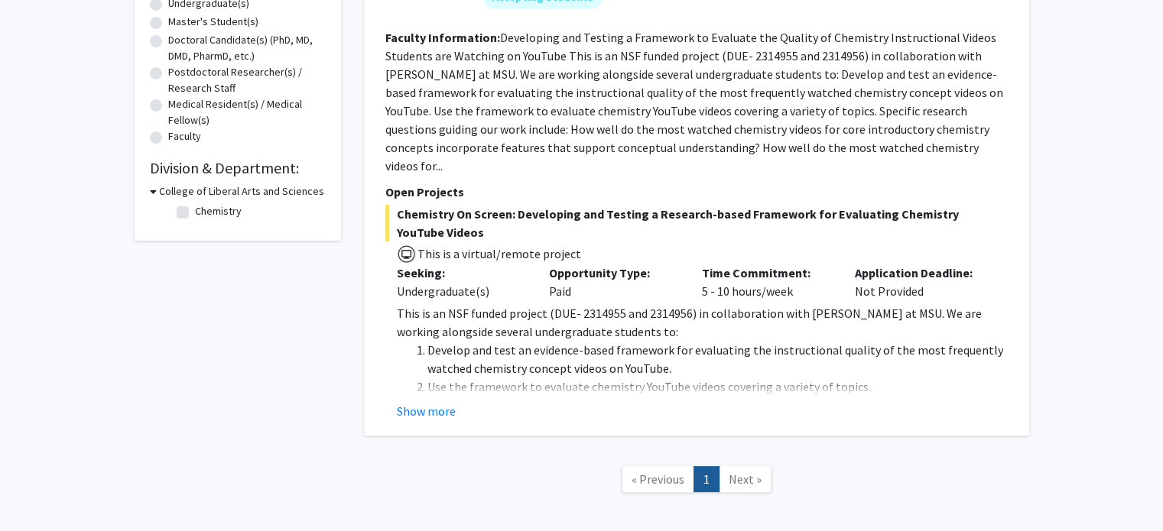
scroll to position [313, 0]
click at [433, 401] on button "Show more" at bounding box center [426, 410] width 59 height 18
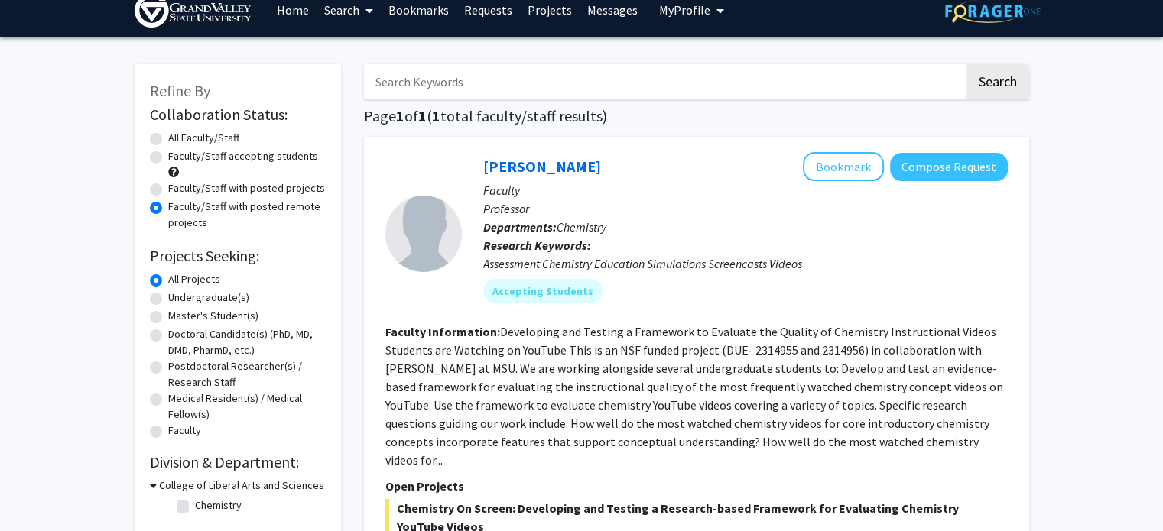
scroll to position [17, 0]
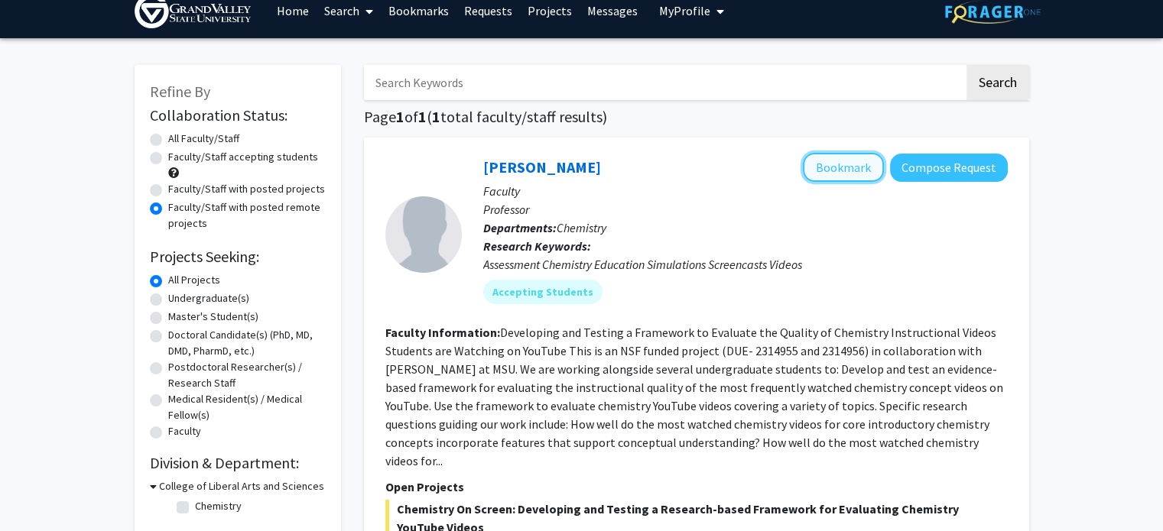
click at [865, 161] on button "Bookmark" at bounding box center [843, 167] width 81 height 29
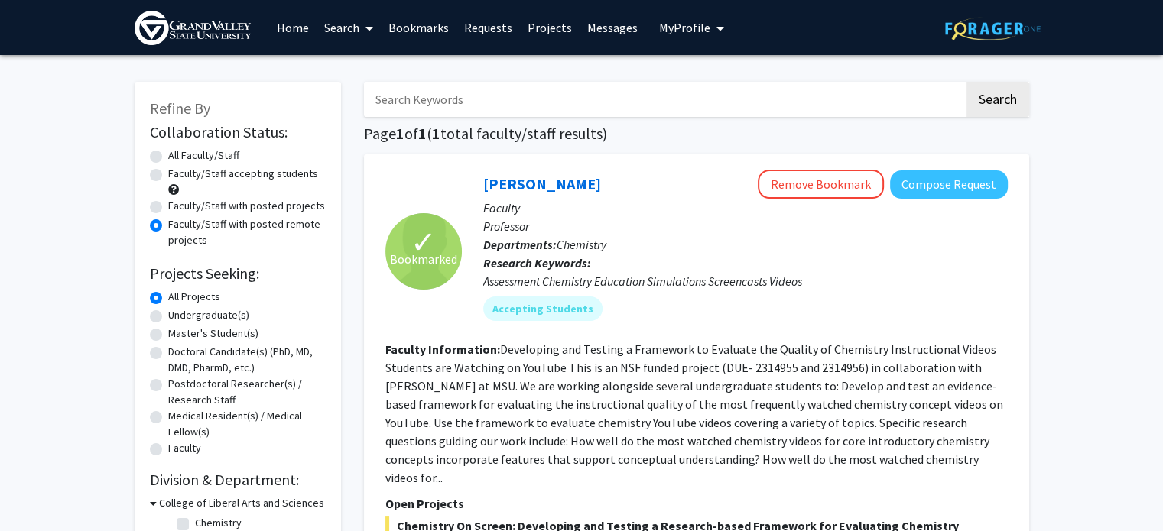
click at [168, 201] on label "Faculty/Staff with posted projects" at bounding box center [246, 206] width 157 height 16
click at [168, 201] on input "Faculty/Staff with posted projects" at bounding box center [173, 203] width 10 height 10
radio input "true"
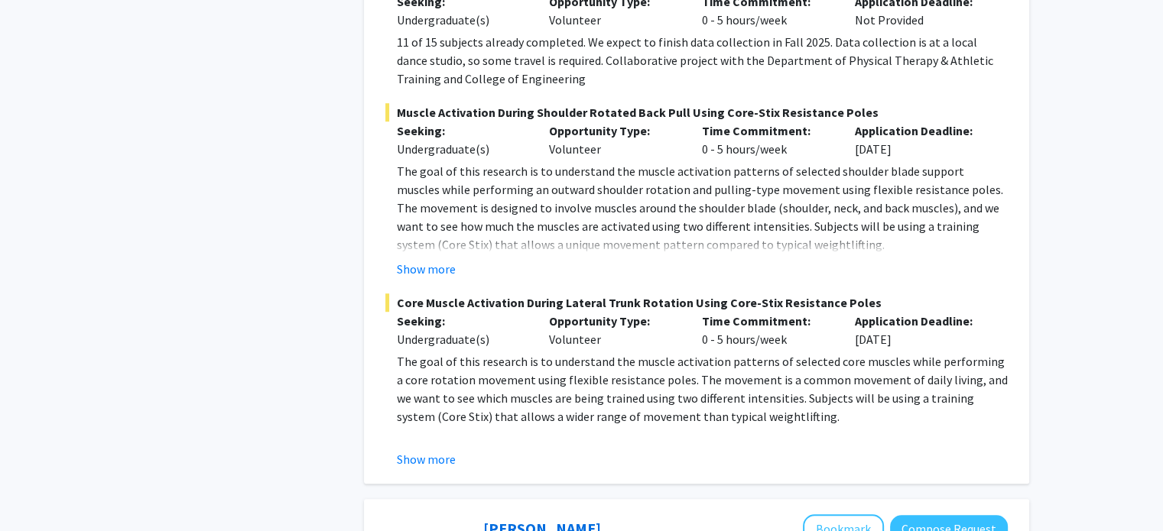
scroll to position [919, 0]
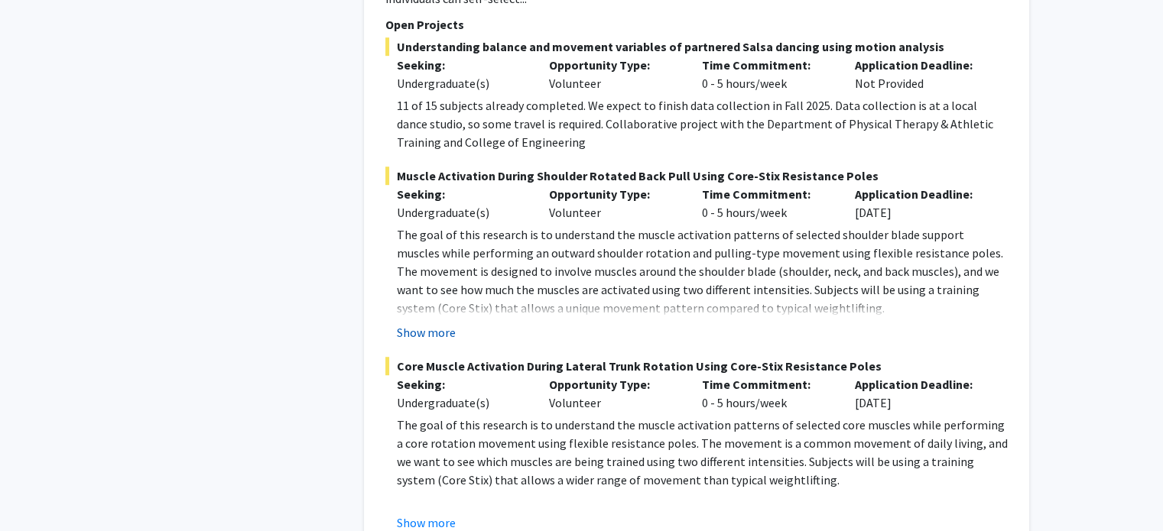
click at [451, 323] on button "Show more" at bounding box center [426, 332] width 59 height 18
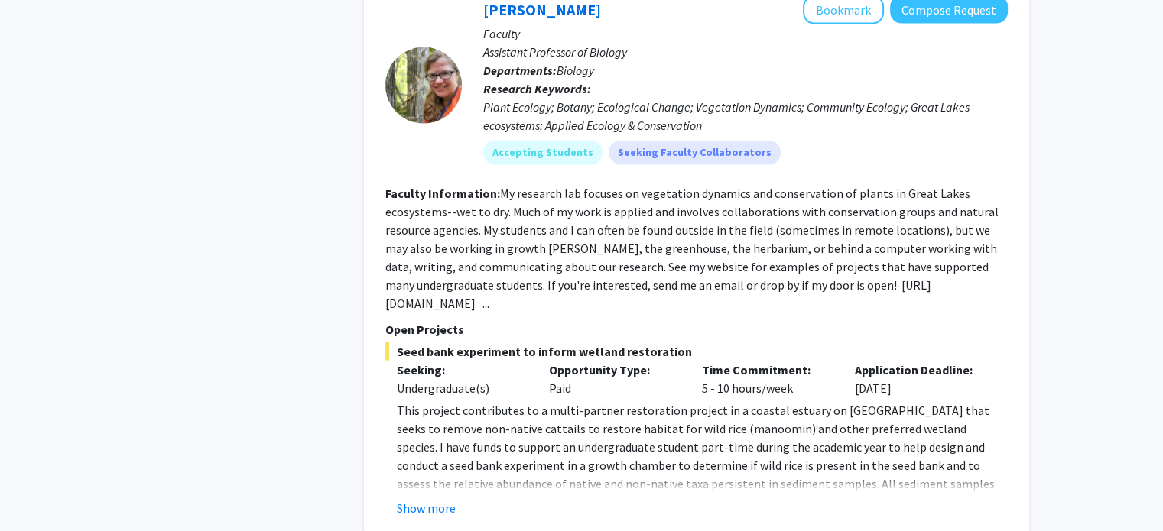
scroll to position [3466, 0]
click at [434, 498] on button "Show more" at bounding box center [426, 507] width 59 height 18
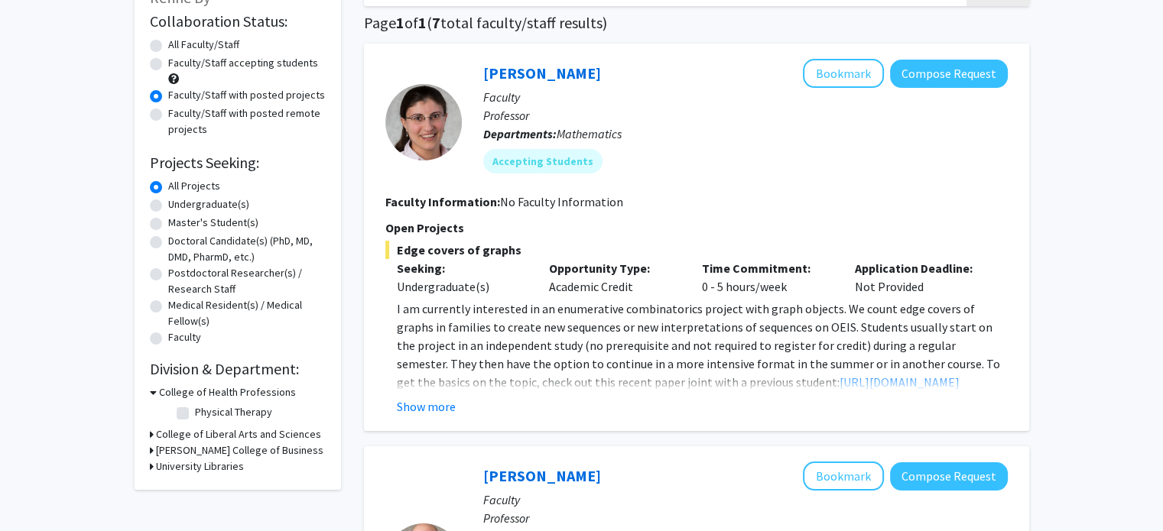
scroll to position [99, 0]
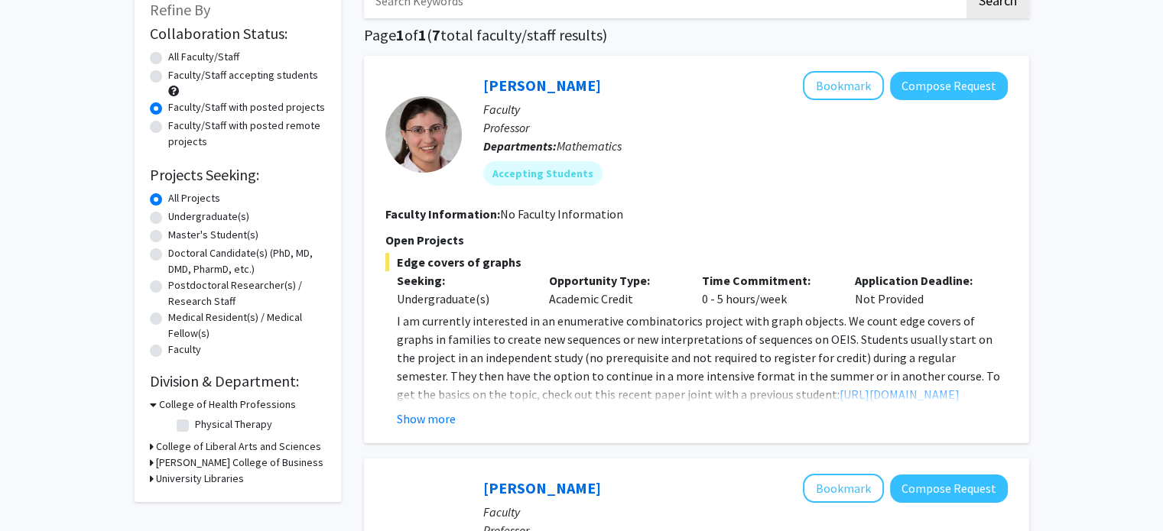
click at [153, 446] on div "College of Liberal Arts and Sciences" at bounding box center [238, 447] width 176 height 16
click at [150, 445] on icon at bounding box center [152, 447] width 4 height 16
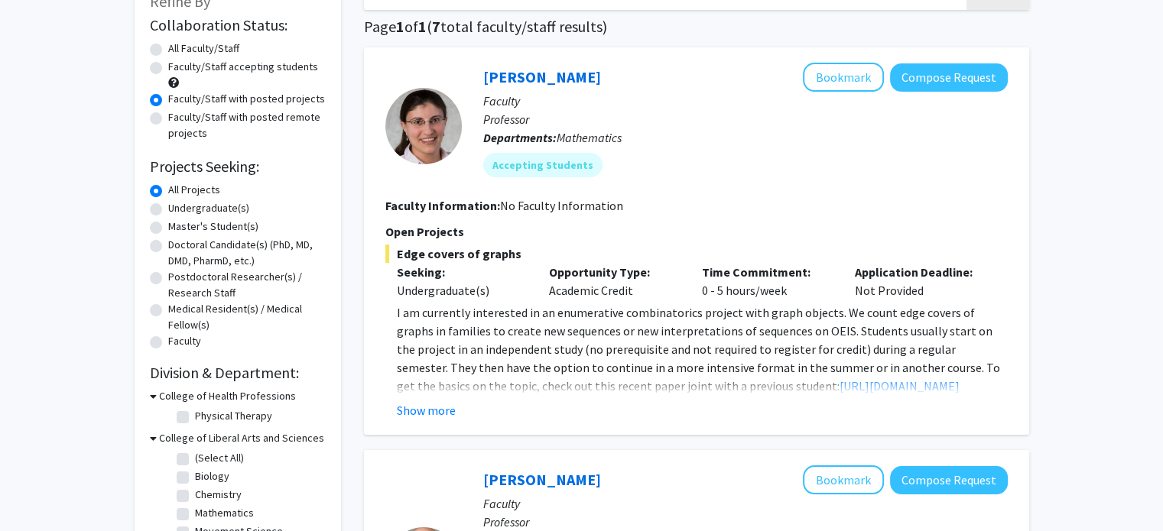
scroll to position [0, 0]
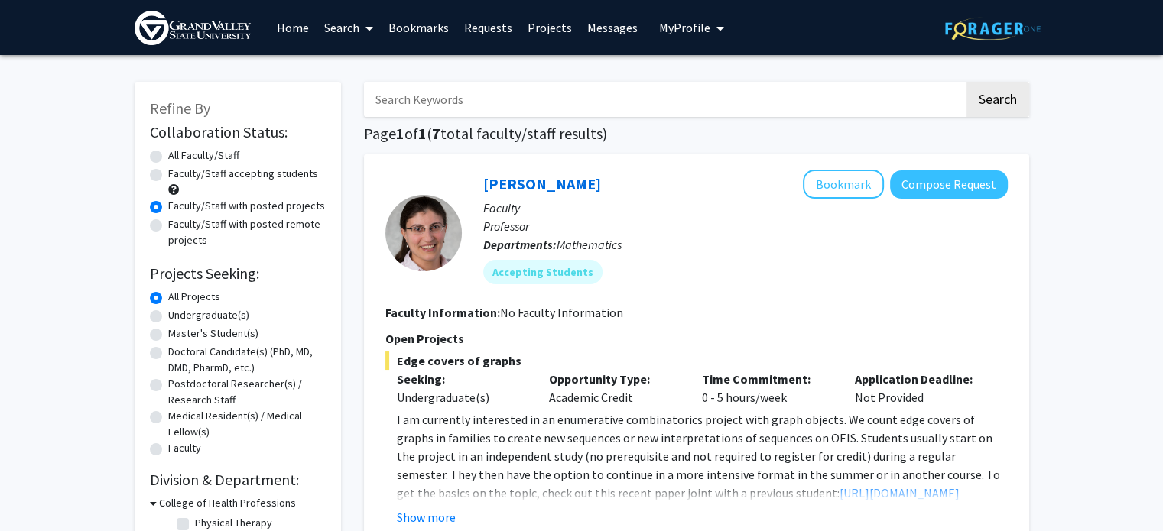
click at [168, 203] on label "Faculty/Staff with posted projects" at bounding box center [246, 206] width 157 height 16
click at [168, 203] on input "Faculty/Staff with posted projects" at bounding box center [173, 203] width 10 height 10
click at [168, 301] on label "All Projects" at bounding box center [194, 297] width 52 height 16
click at [168, 299] on input "All Projects" at bounding box center [173, 294] width 10 height 10
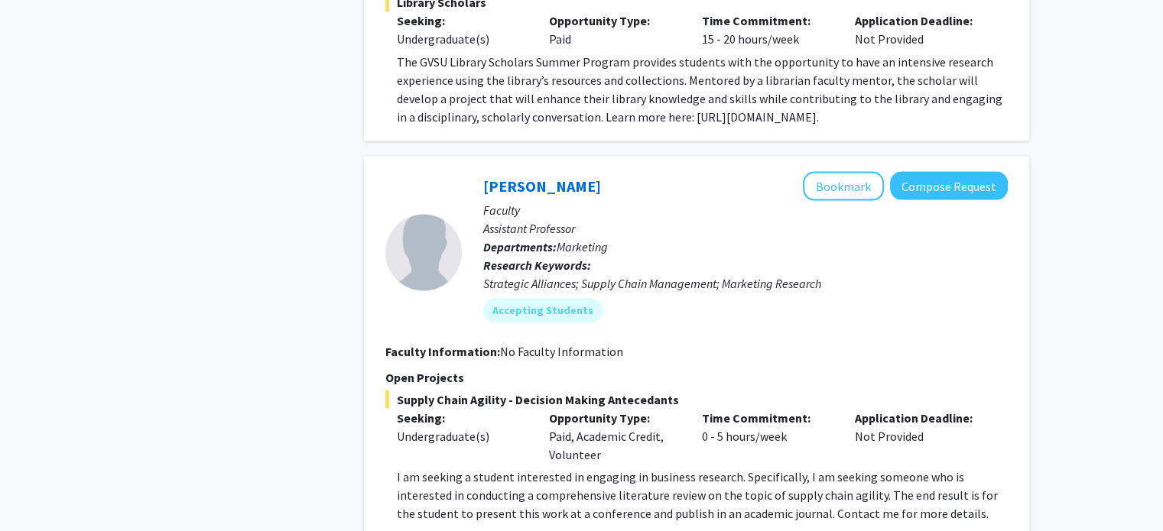
scroll to position [2925, 0]
